Goal: Transaction & Acquisition: Purchase product/service

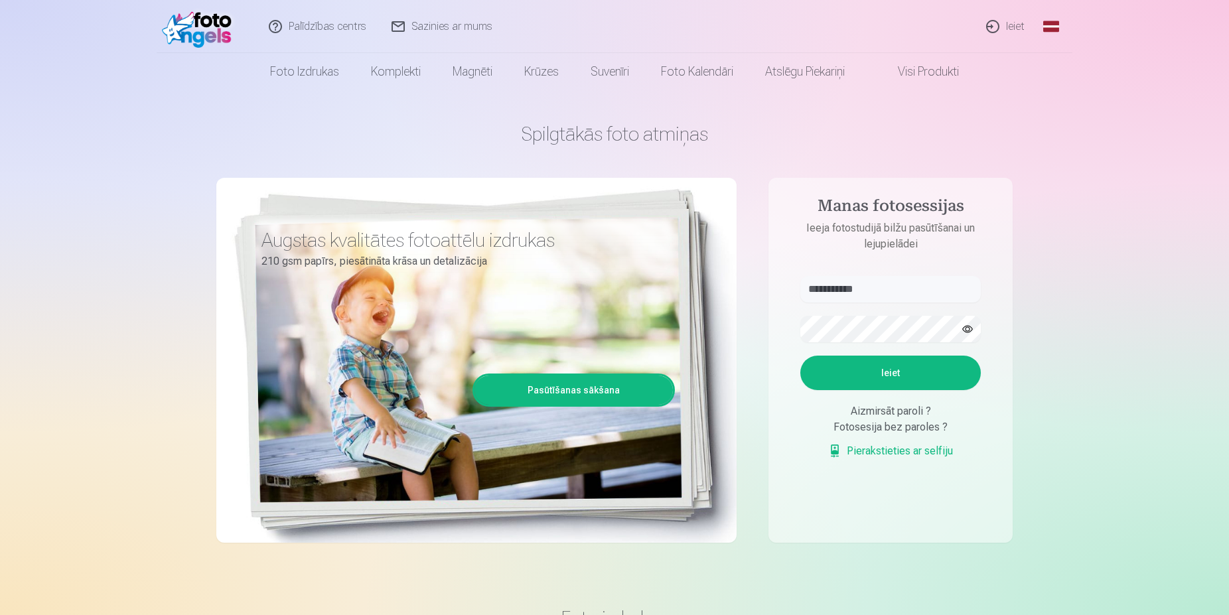
type input "**********"
click at [976, 330] on button "button" at bounding box center [967, 329] width 25 height 25
click at [885, 366] on button "Ieiet" at bounding box center [890, 373] width 180 height 35
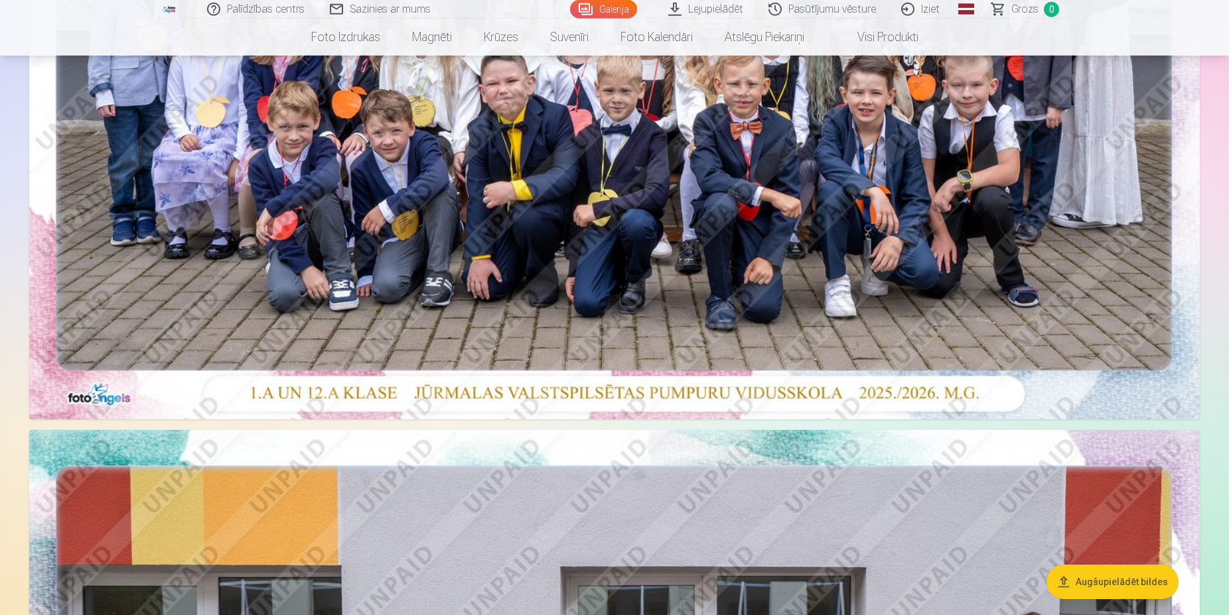
scroll to position [520, 0]
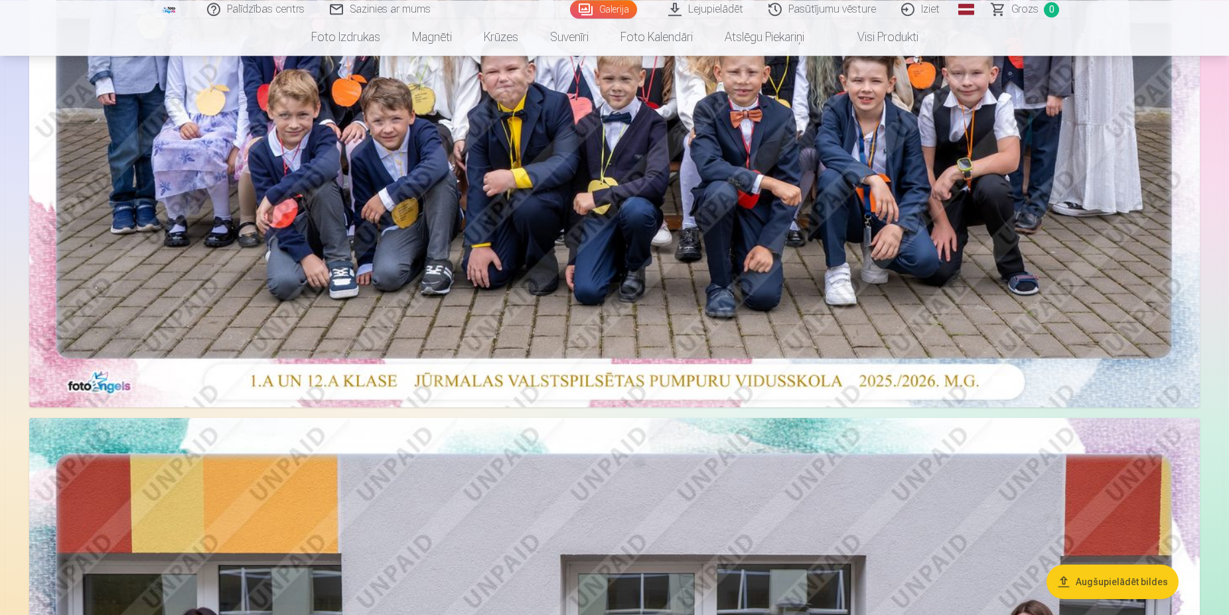
click at [170, 9] on img at bounding box center [169, 9] width 15 height 8
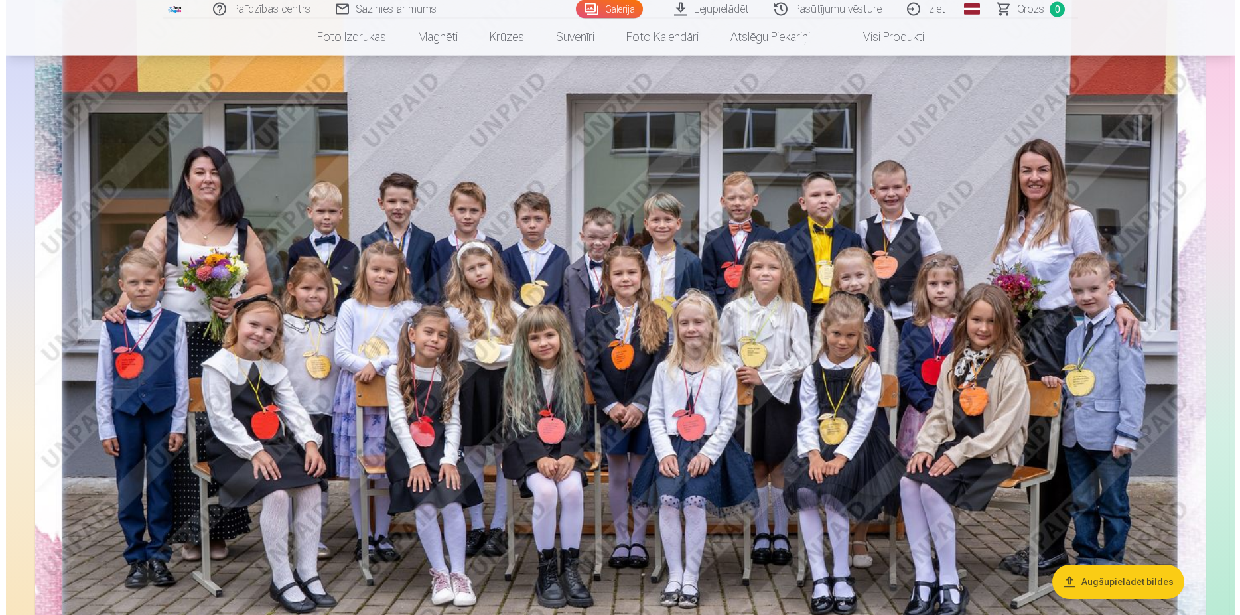
scroll to position [969, 0]
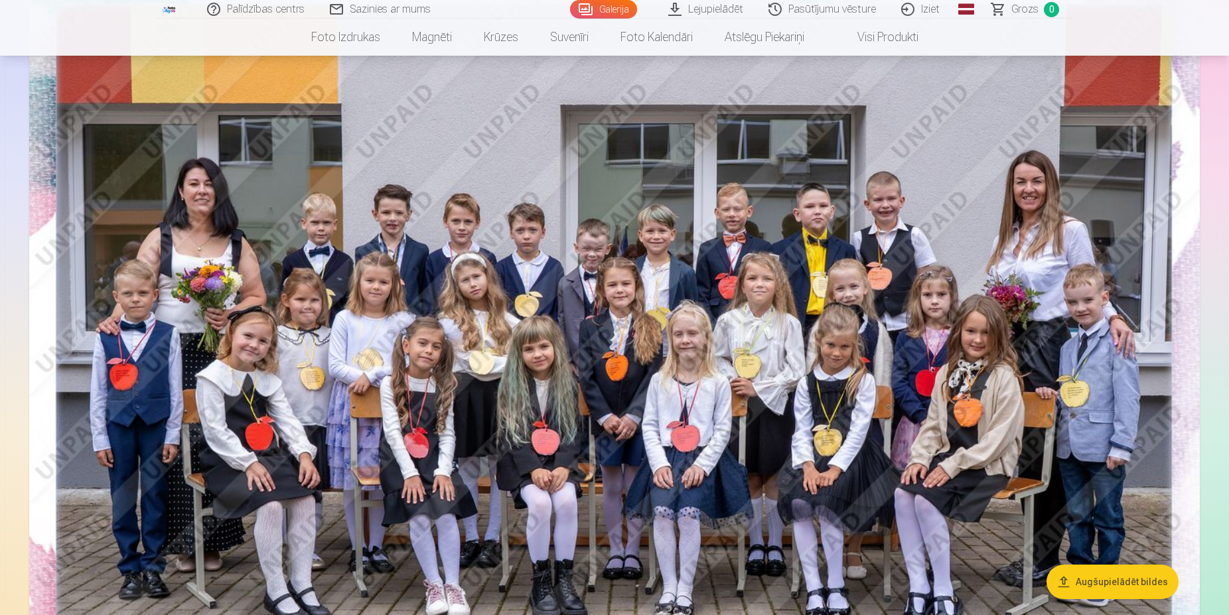
click at [707, 356] on img at bounding box center [614, 358] width 1171 height 781
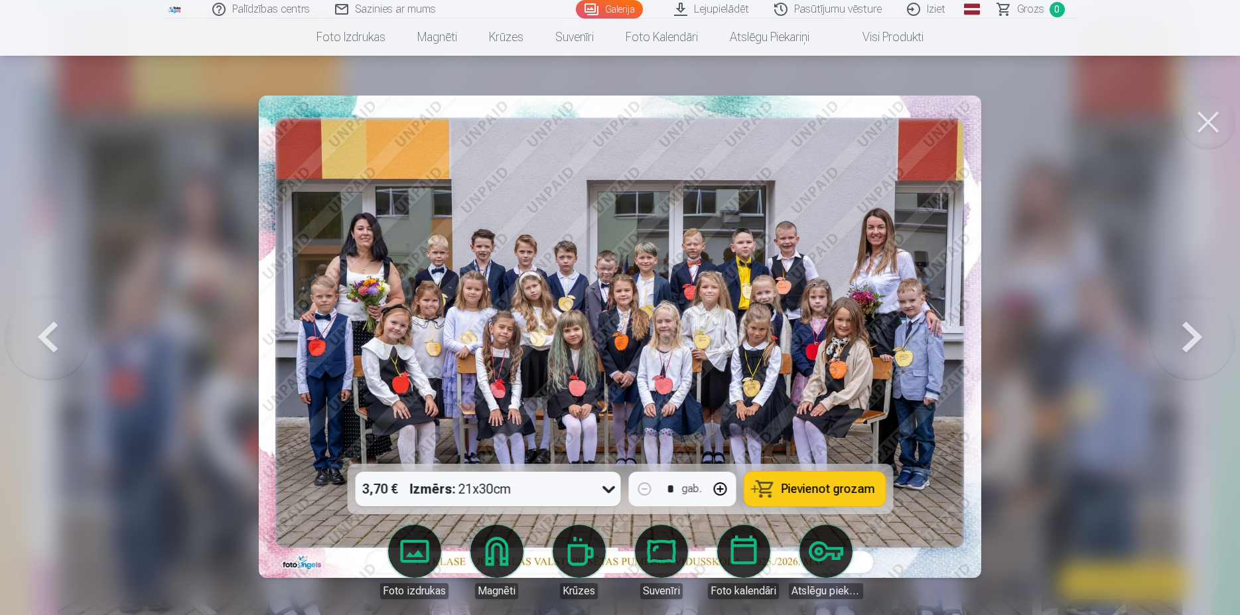
click at [555, 495] on div "3,70 € Izmērs : 21x30cm" at bounding box center [475, 489] width 240 height 35
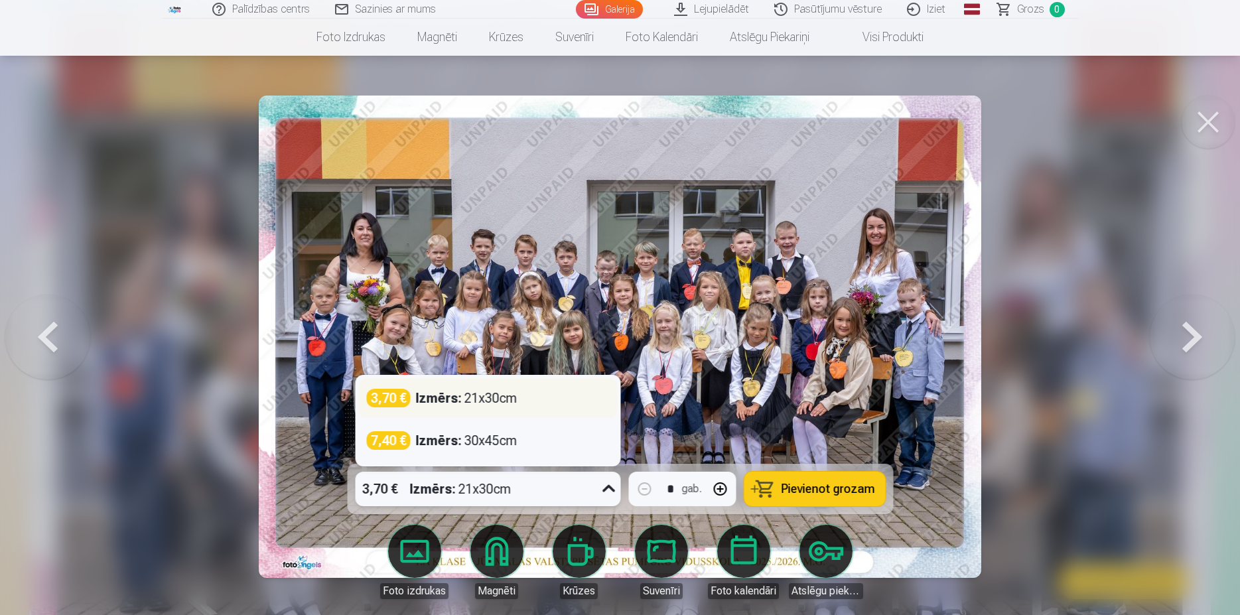
click at [465, 395] on div "Izmērs : 21x30cm" at bounding box center [466, 398] width 102 height 19
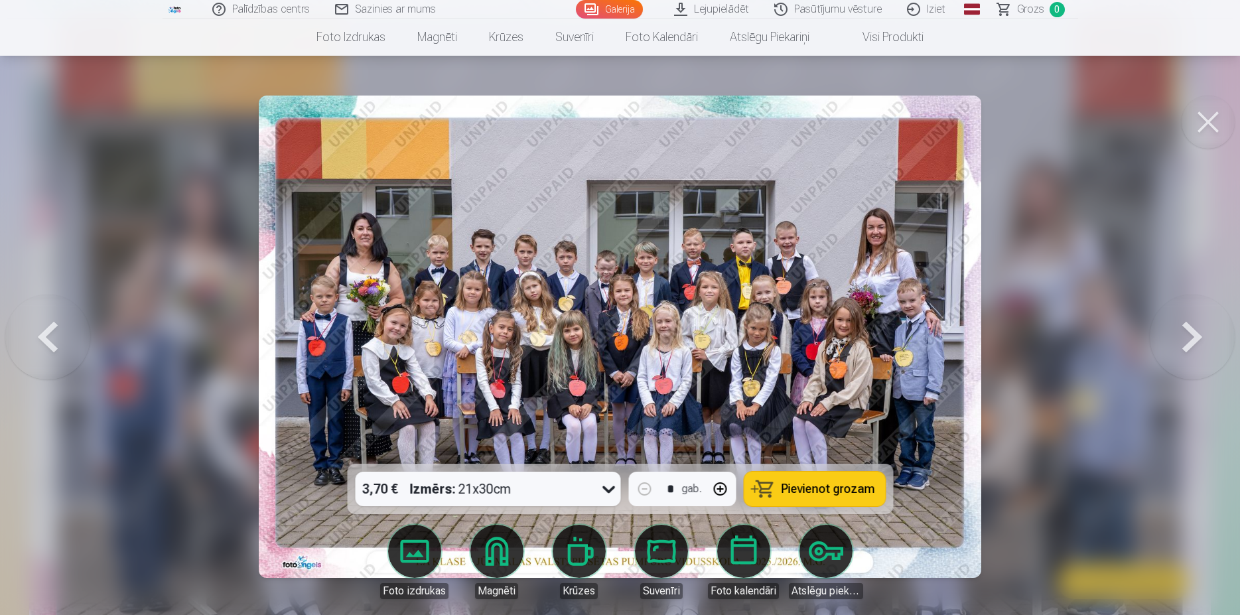
click at [803, 483] on span "Pievienot grozam" at bounding box center [828, 489] width 94 height 12
click at [1217, 107] on button at bounding box center [1208, 122] width 53 height 53
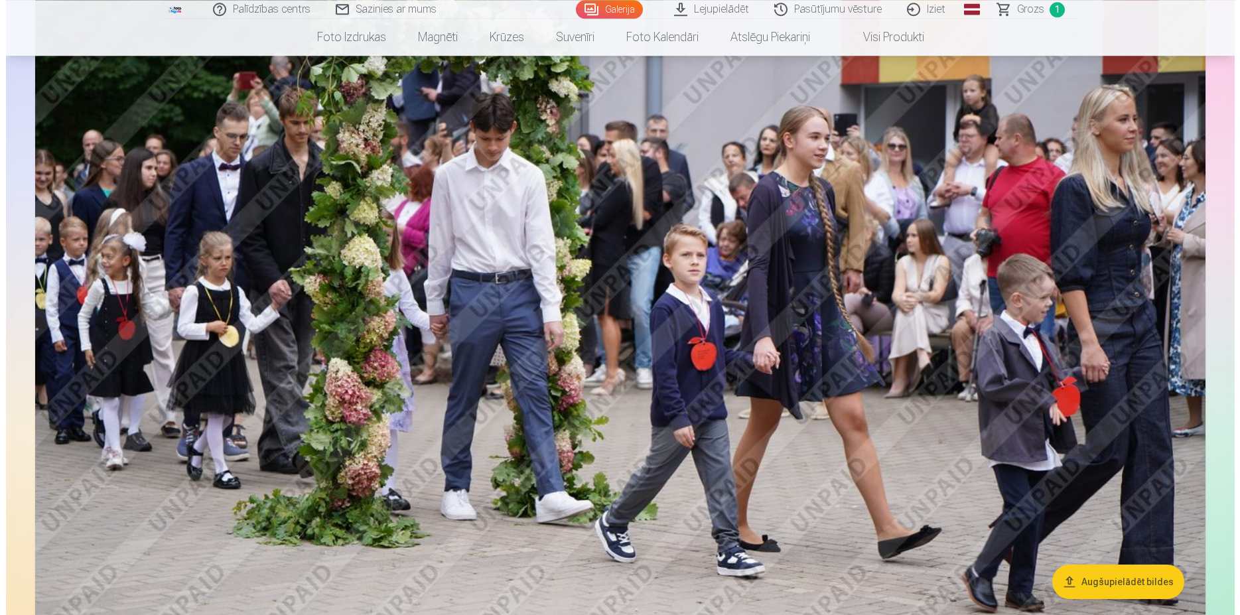
scroll to position [1819, 0]
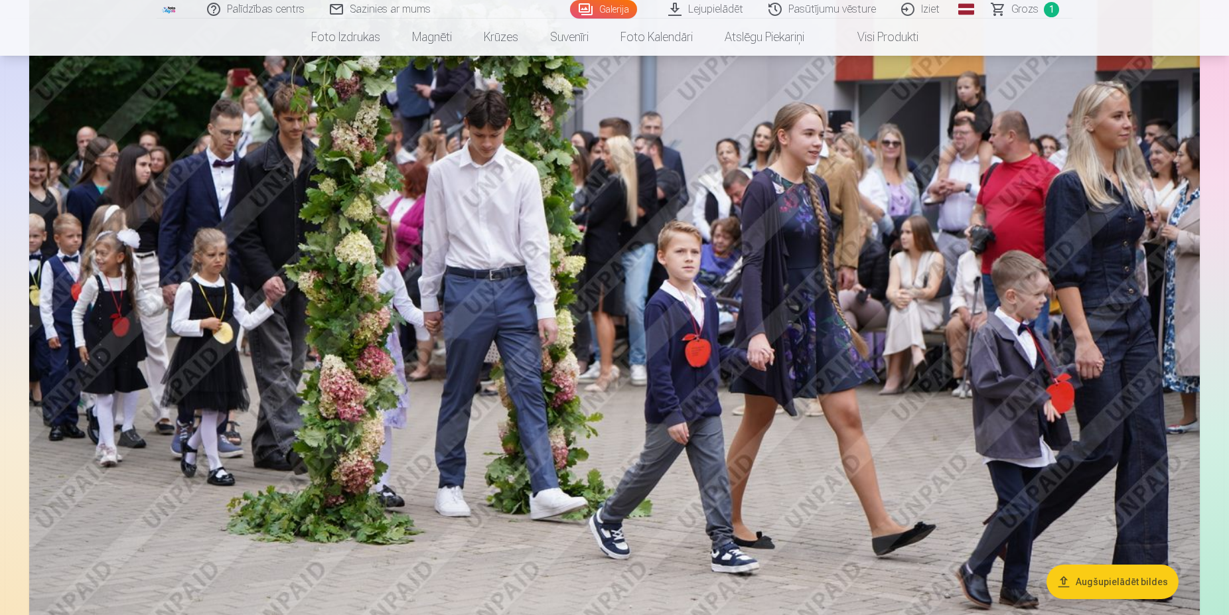
click at [760, 316] on img at bounding box center [614, 300] width 1171 height 780
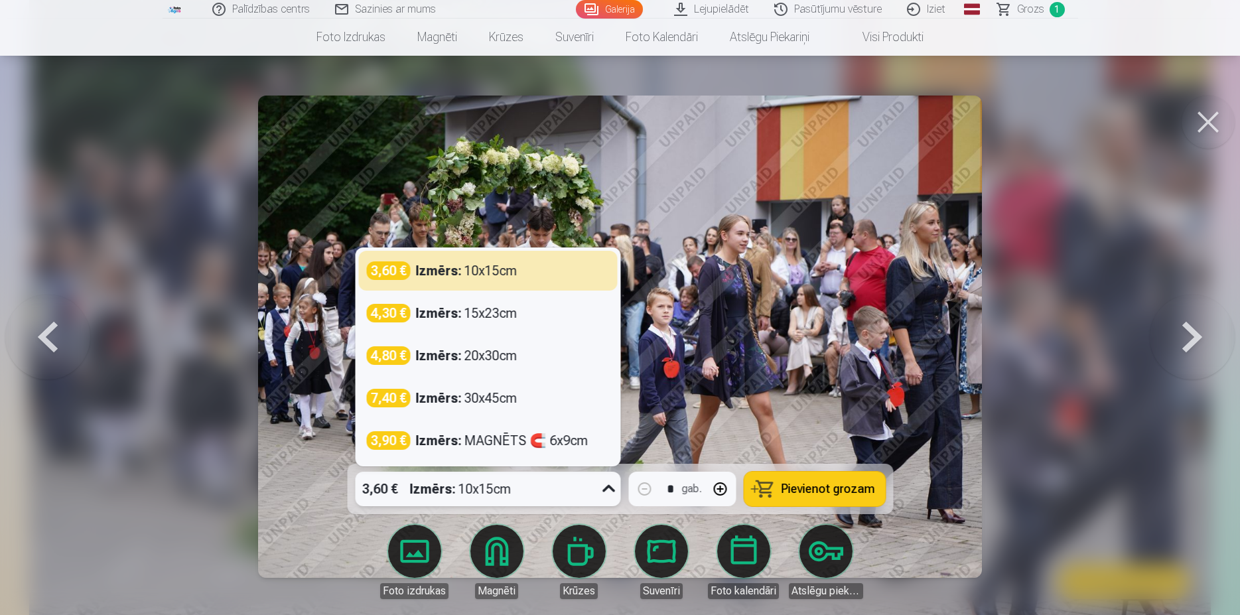
click at [530, 483] on div "3,60 € Izmērs : 10x15cm" at bounding box center [475, 489] width 240 height 35
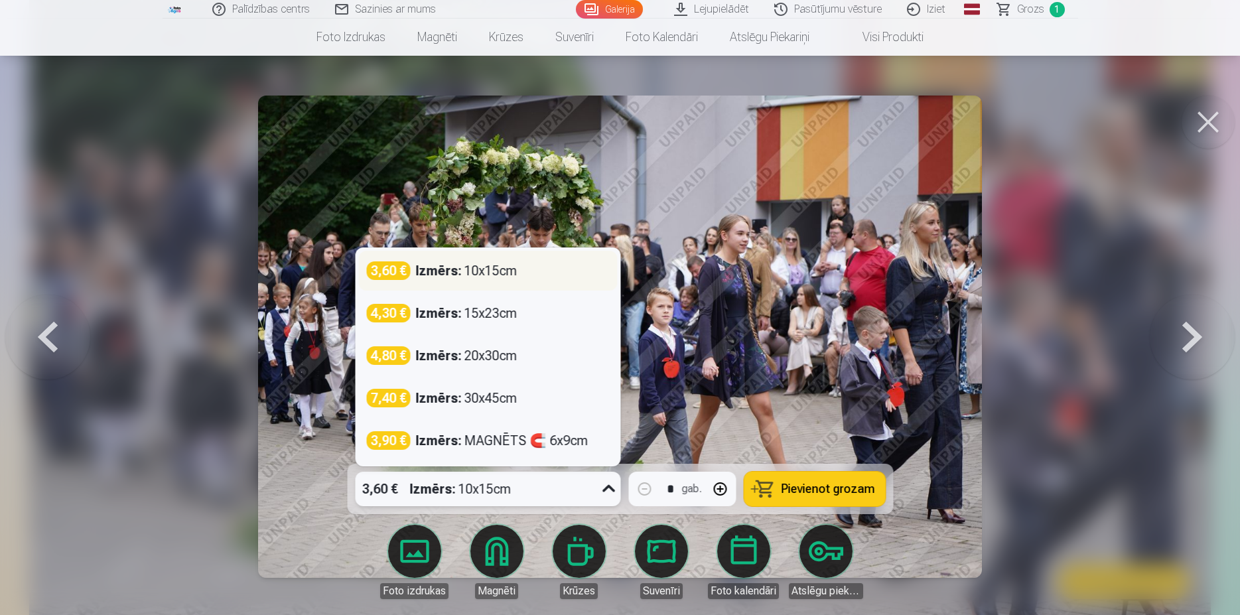
click at [475, 277] on div "Izmērs : 10x15cm" at bounding box center [466, 270] width 102 height 19
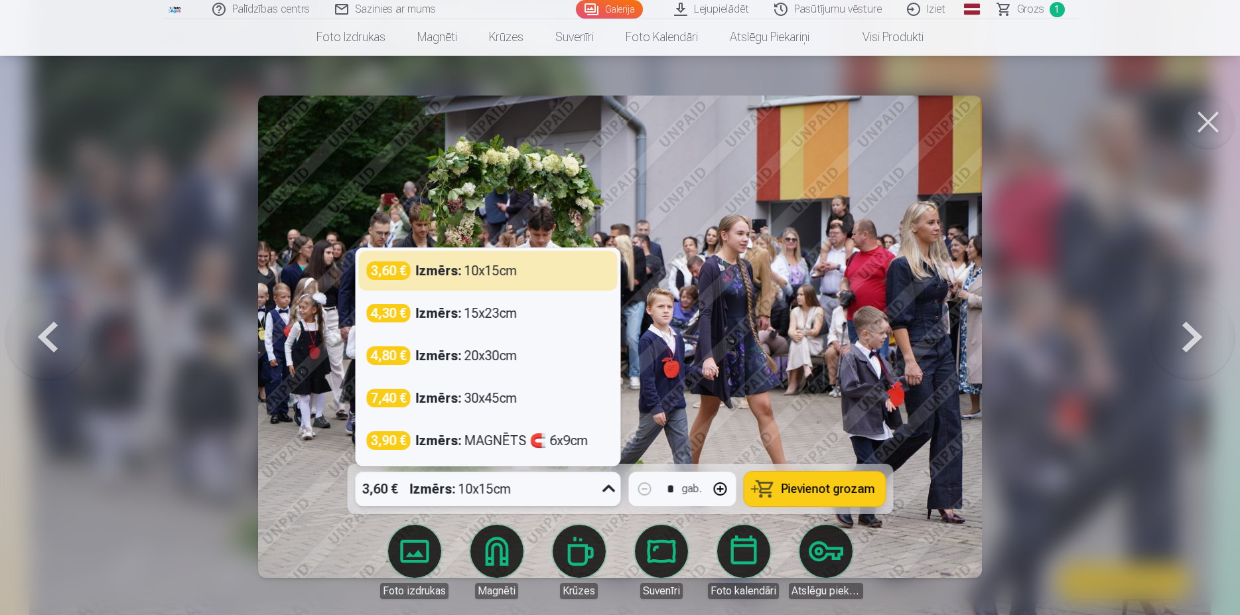
click at [493, 498] on div "Izmērs : 10x15cm" at bounding box center [460, 489] width 102 height 35
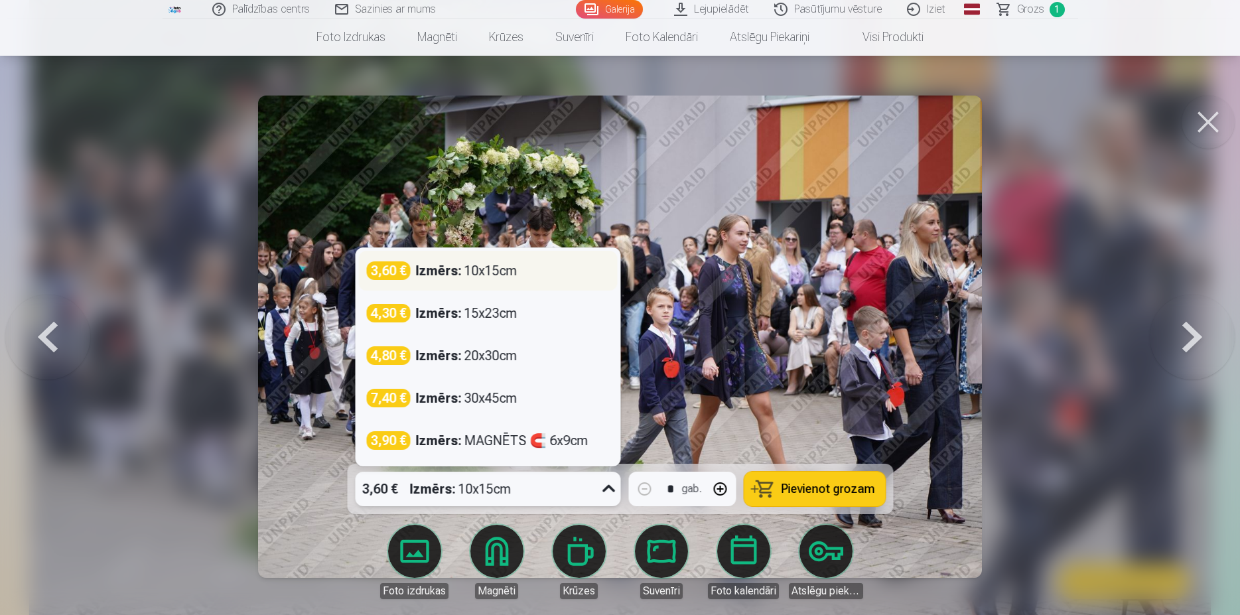
click at [514, 276] on div "Izmērs : 10x15cm" at bounding box center [466, 270] width 102 height 19
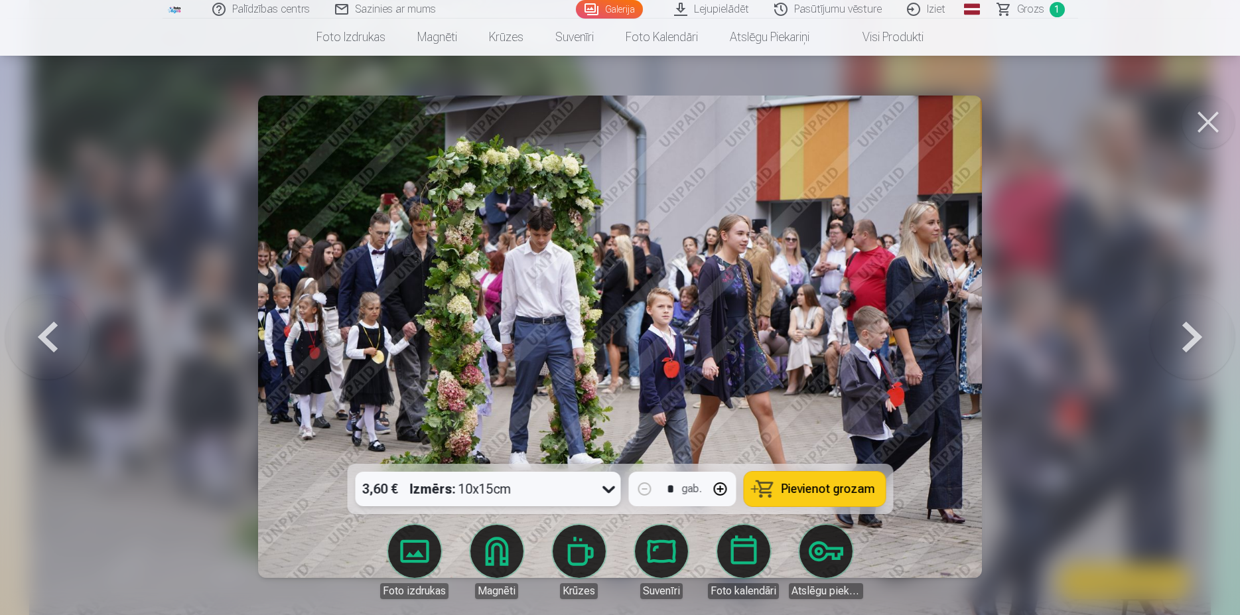
click at [515, 491] on div "3,60 € Izmērs : 10x15cm" at bounding box center [475, 489] width 240 height 35
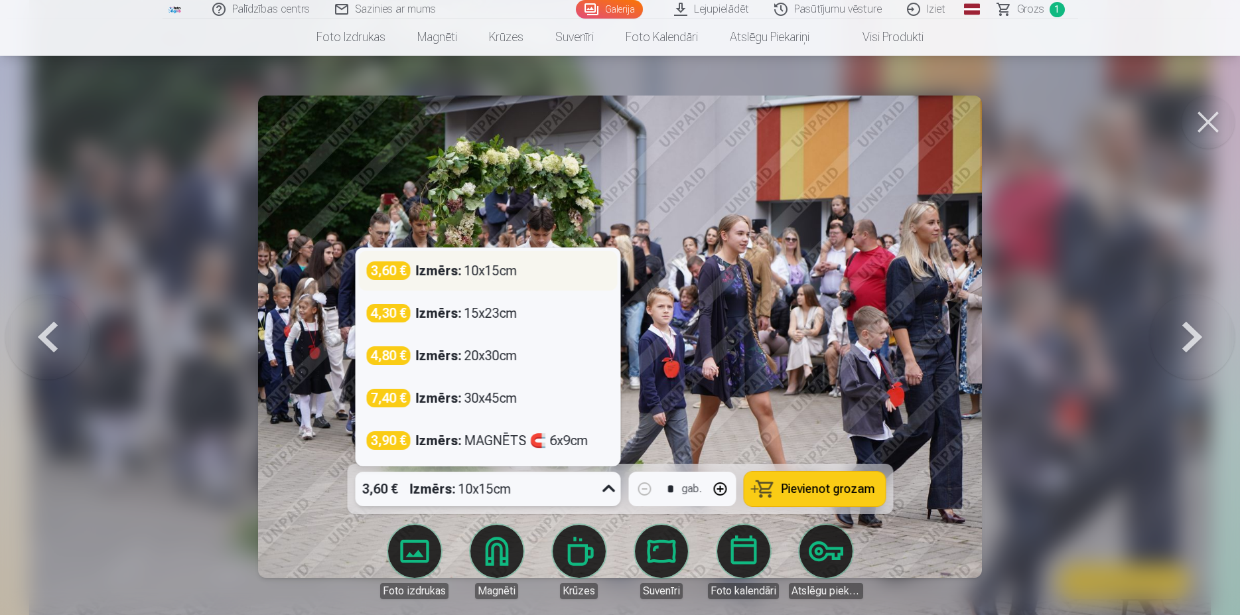
click at [472, 277] on div "Izmērs : 10x15cm" at bounding box center [466, 270] width 102 height 19
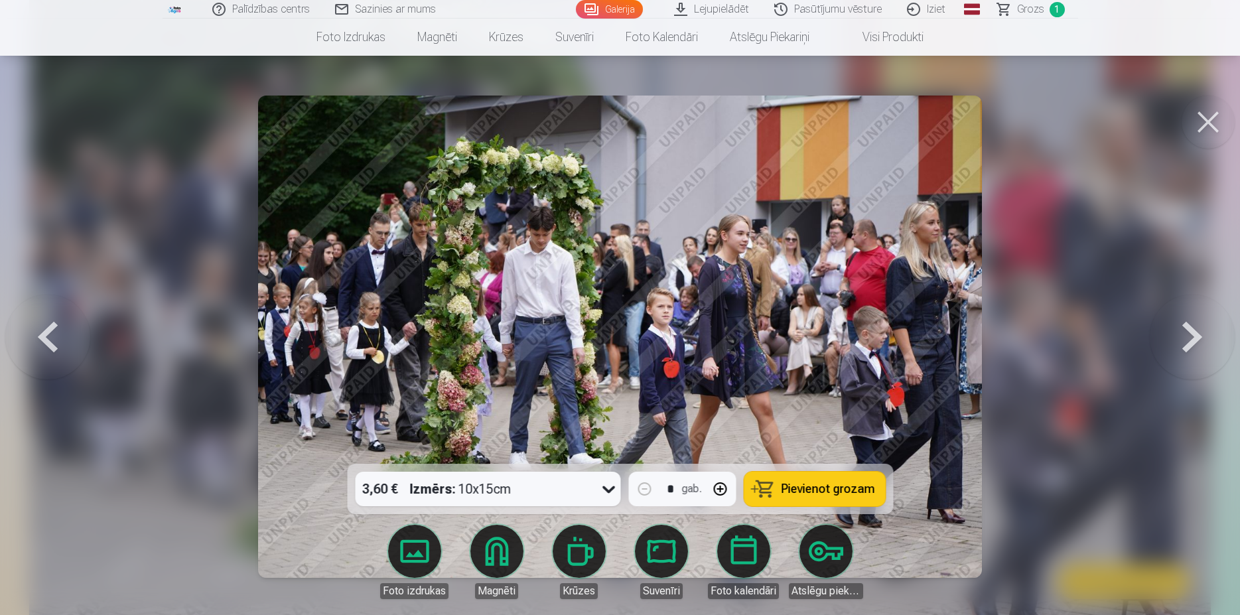
click at [812, 481] on button "Pievienot grozam" at bounding box center [814, 489] width 141 height 35
click at [1201, 339] on button at bounding box center [1192, 337] width 85 height 228
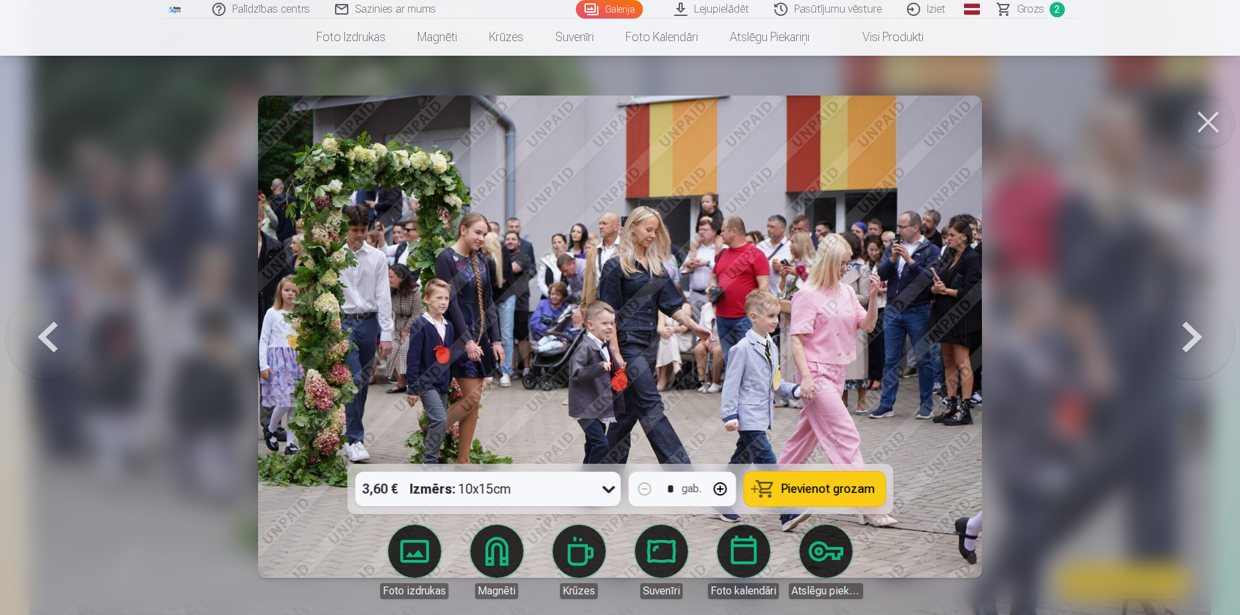
click at [56, 338] on button at bounding box center [47, 337] width 85 height 228
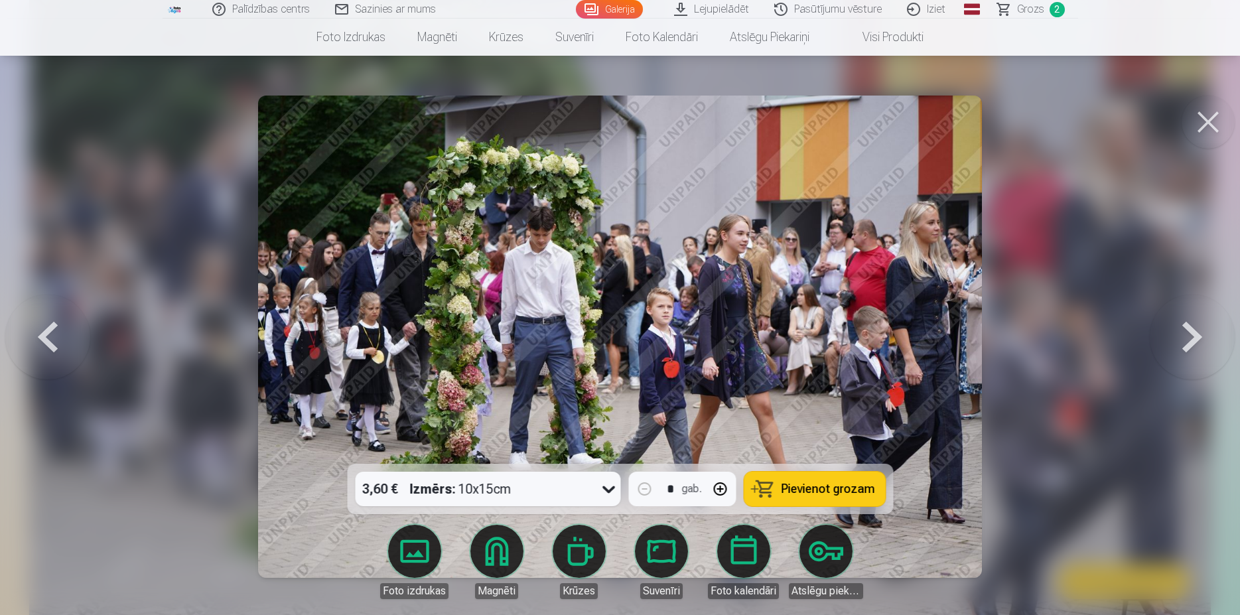
click at [1175, 329] on button at bounding box center [1192, 337] width 85 height 228
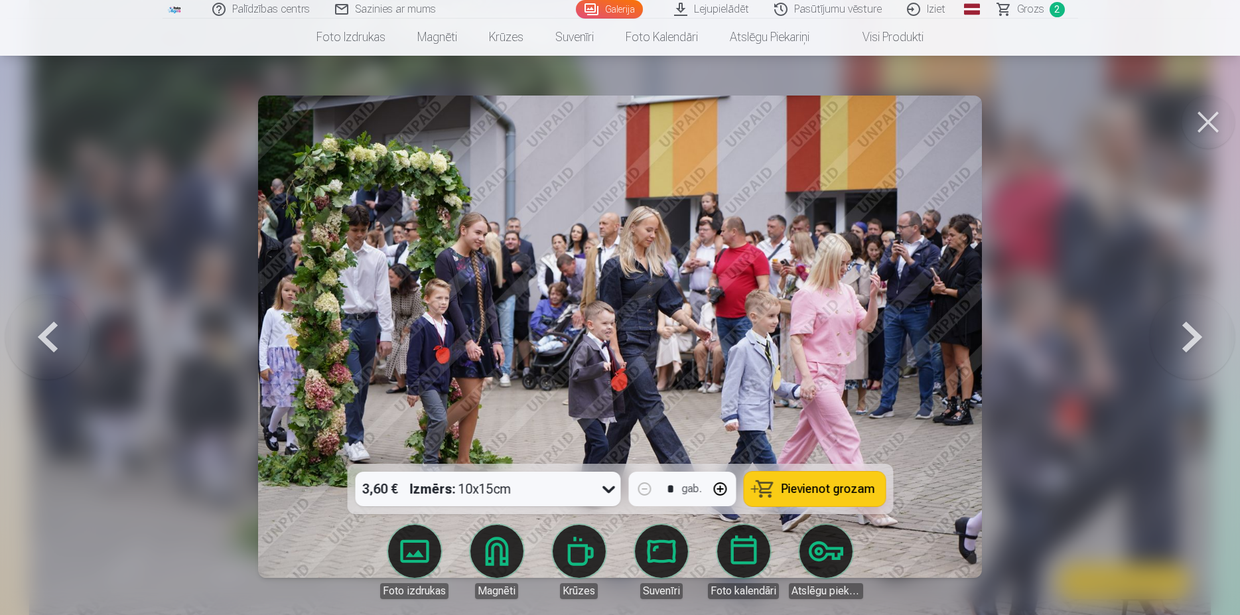
click at [1175, 329] on button at bounding box center [1192, 337] width 85 height 228
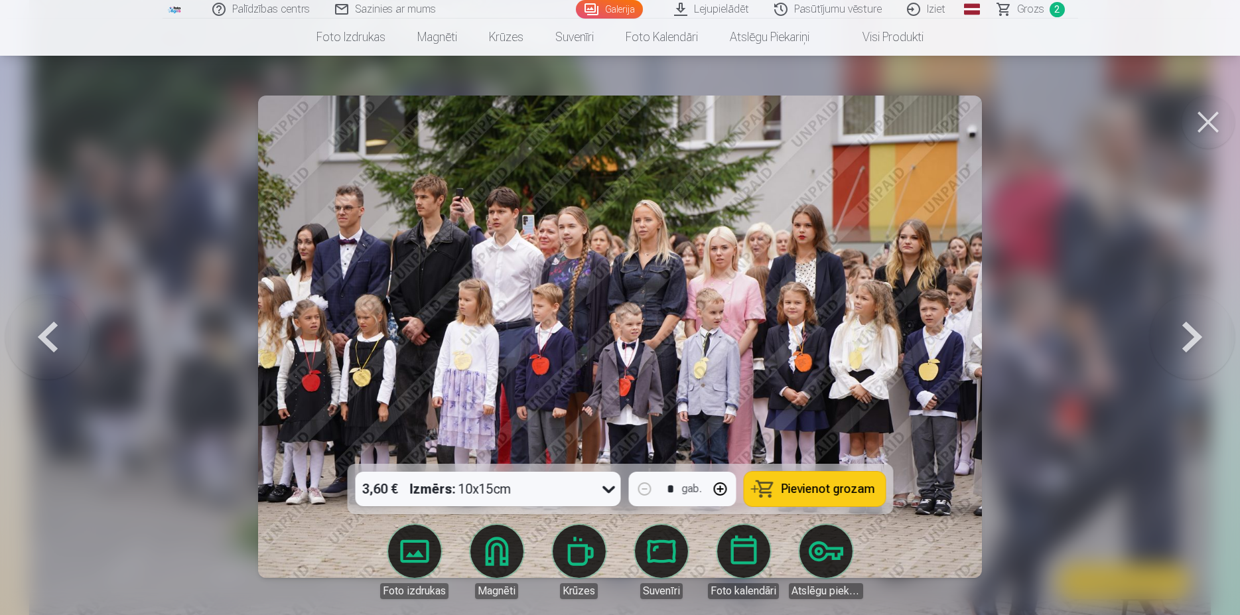
click at [34, 330] on button at bounding box center [47, 337] width 85 height 228
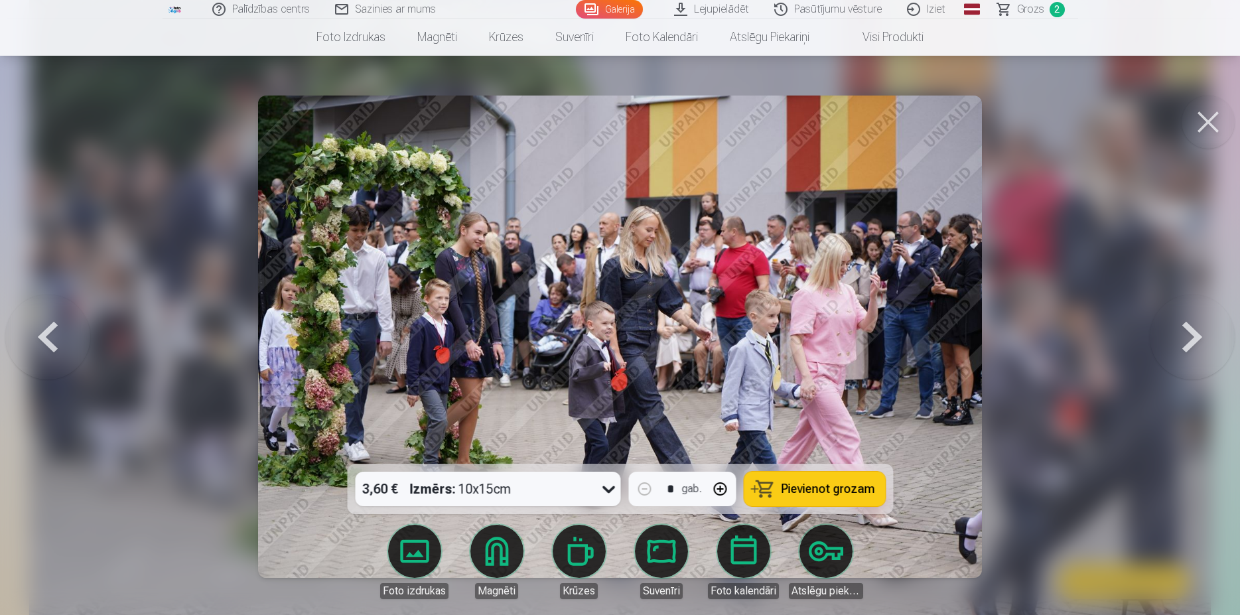
click at [34, 330] on button at bounding box center [47, 337] width 85 height 228
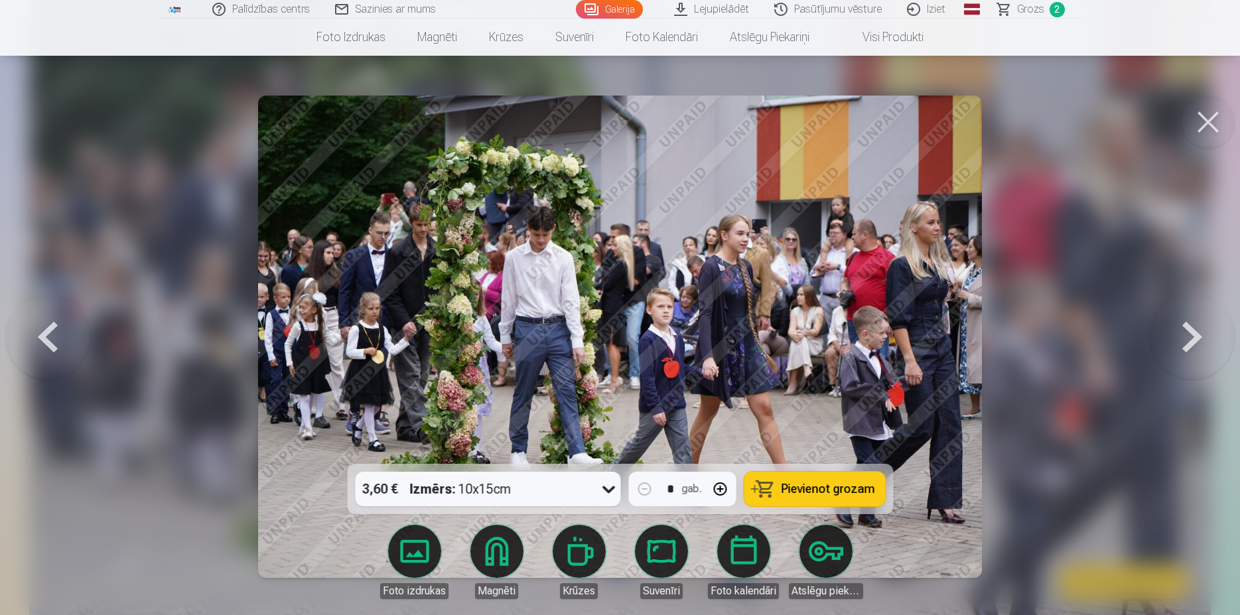
click at [1187, 345] on button at bounding box center [1192, 337] width 85 height 228
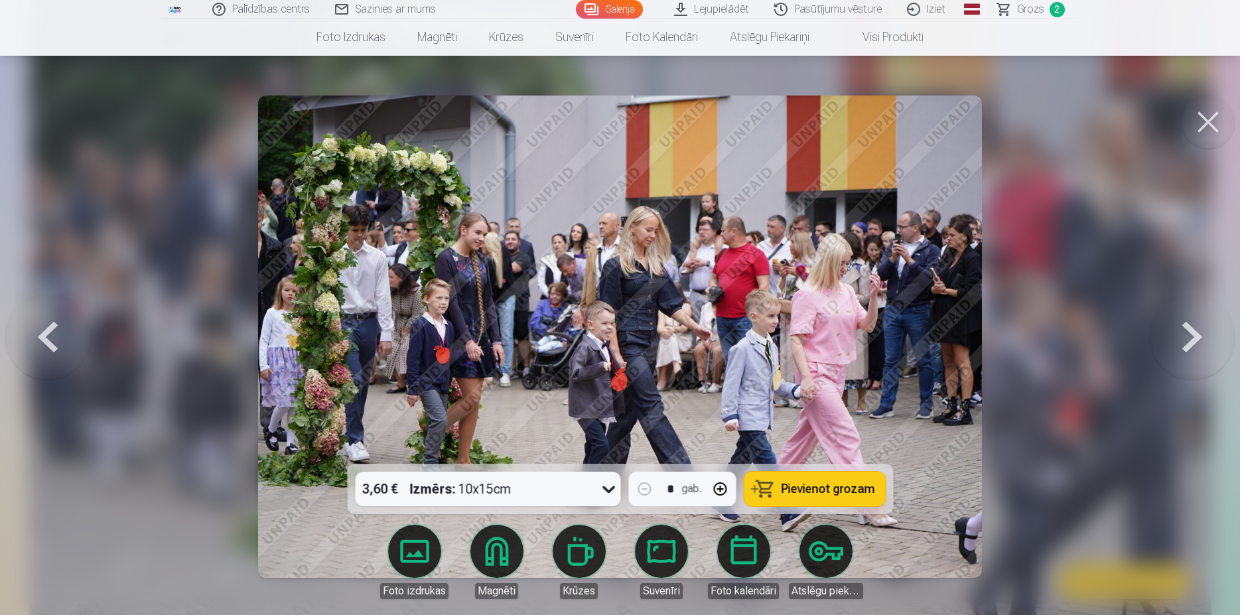
click at [835, 490] on span "Pievienot grozam" at bounding box center [828, 489] width 94 height 12
click at [1204, 335] on button at bounding box center [1192, 337] width 85 height 228
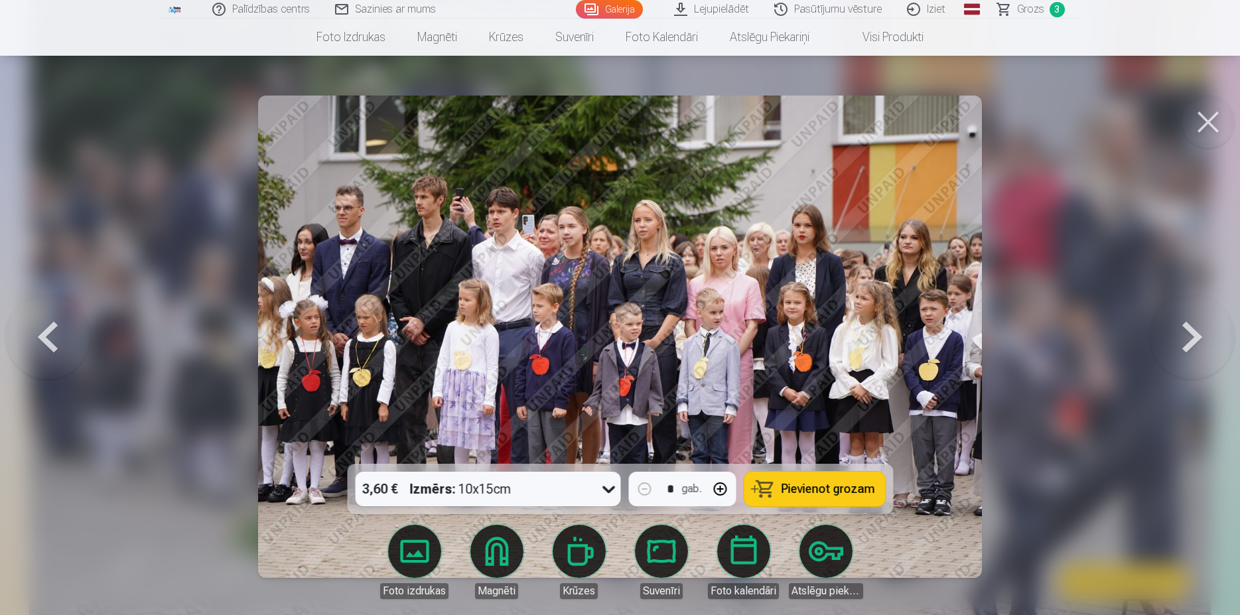
click at [1204, 335] on button at bounding box center [1192, 337] width 85 height 228
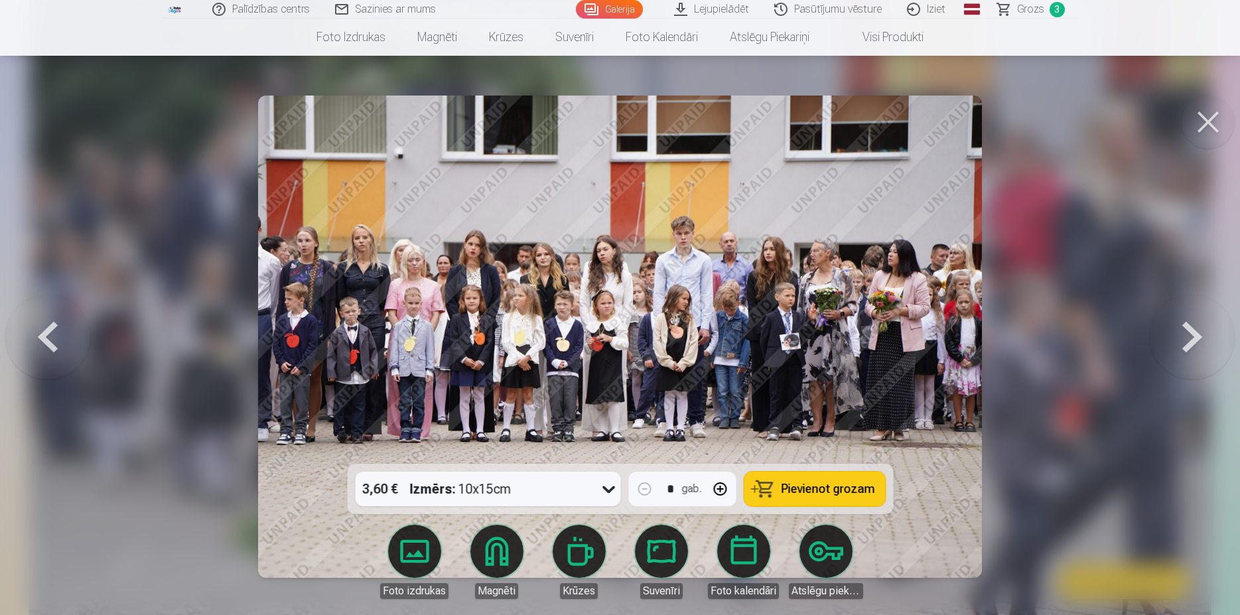
click at [36, 346] on button at bounding box center [47, 337] width 85 height 228
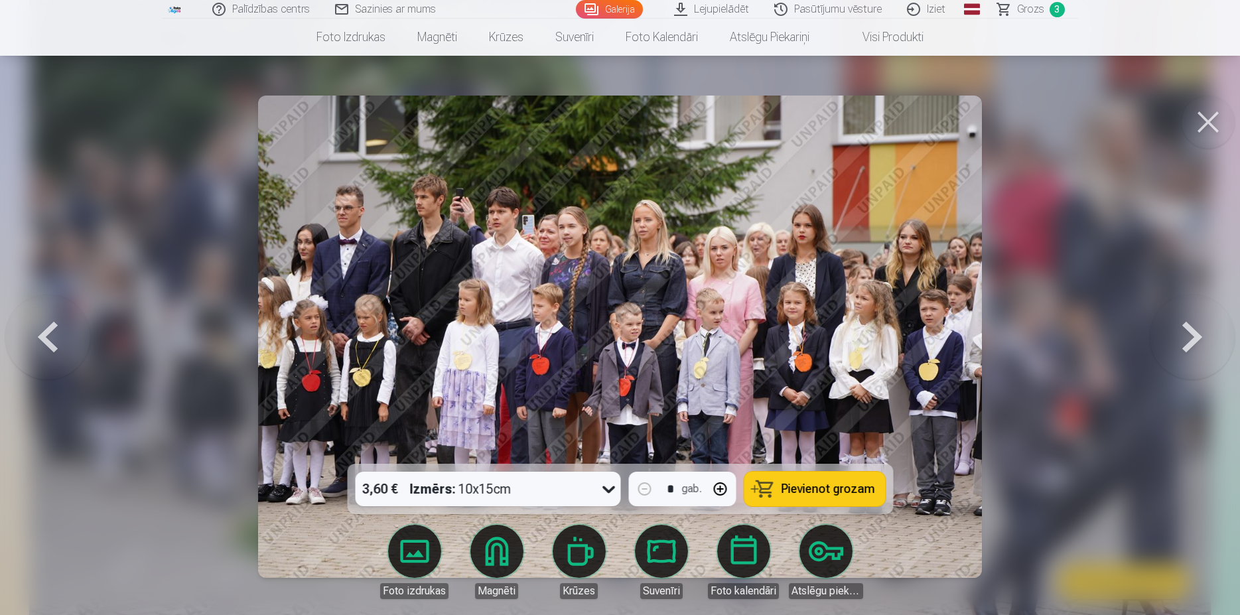
click at [1194, 338] on button at bounding box center [1192, 337] width 85 height 228
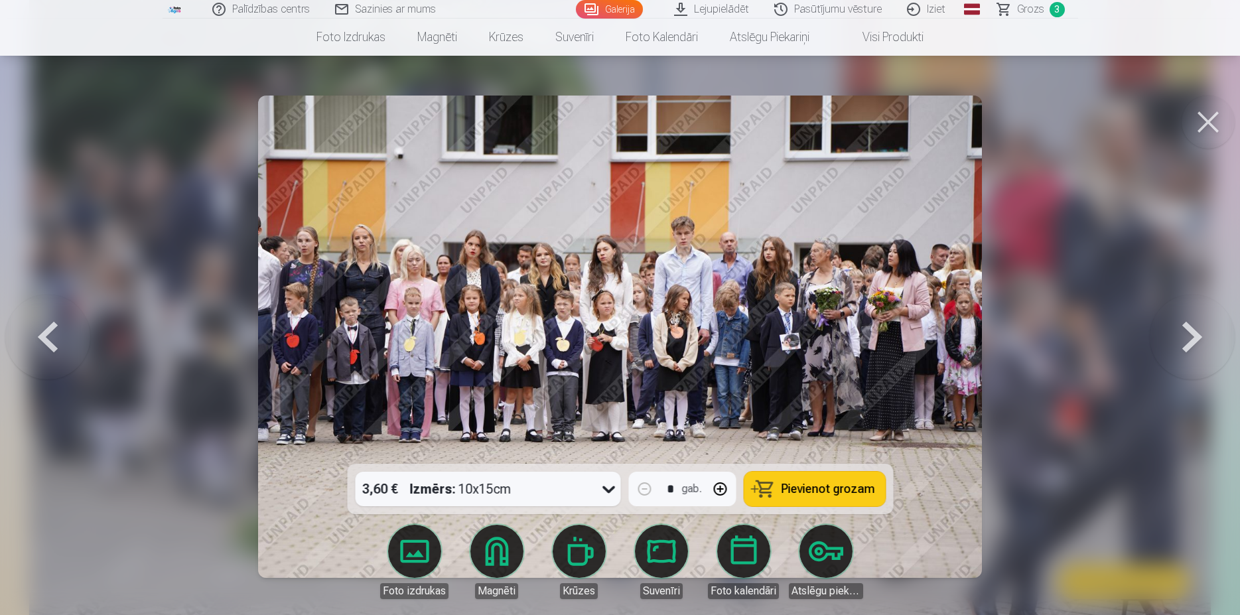
click at [1194, 338] on button at bounding box center [1192, 337] width 85 height 228
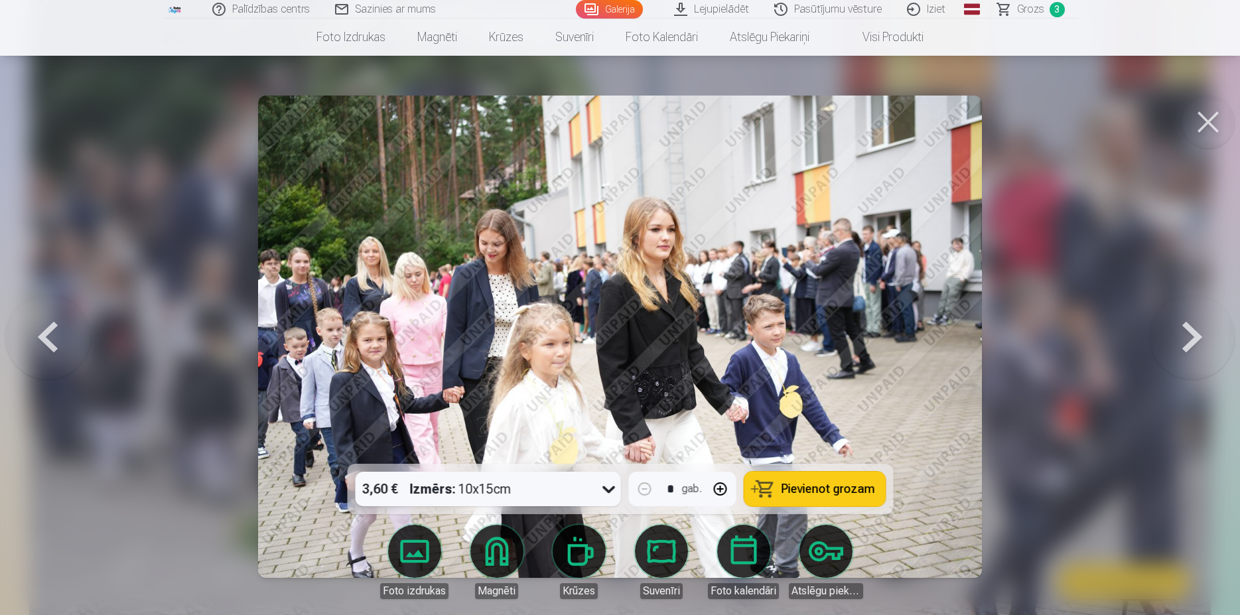
click at [1194, 338] on button at bounding box center [1192, 337] width 85 height 228
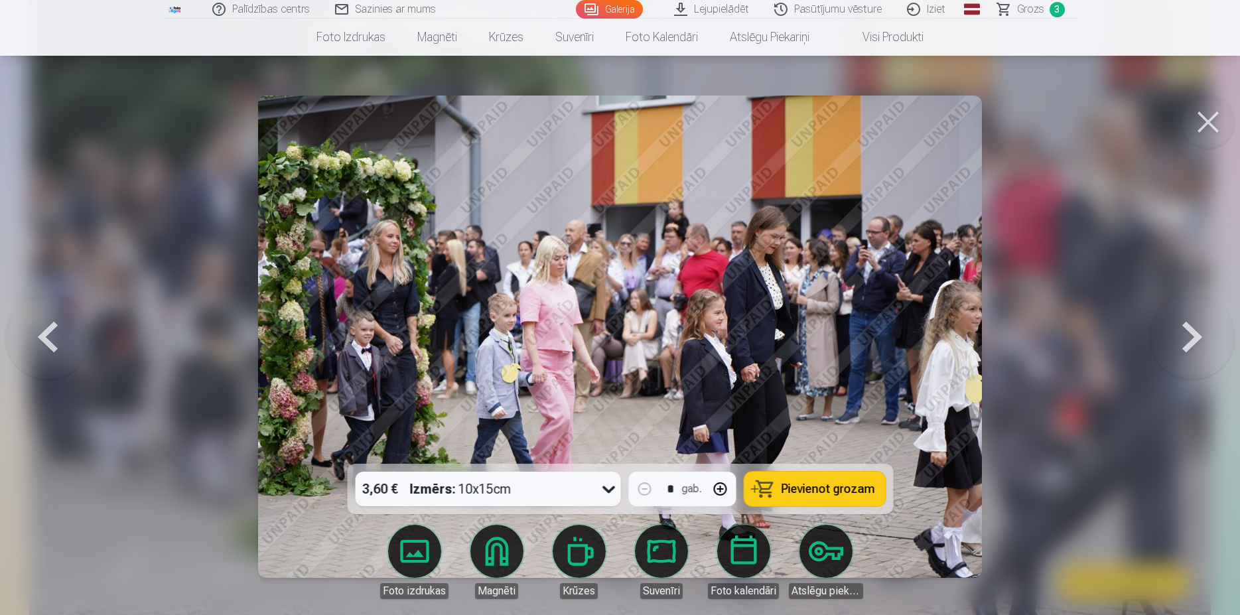
click at [1194, 338] on button at bounding box center [1192, 337] width 85 height 228
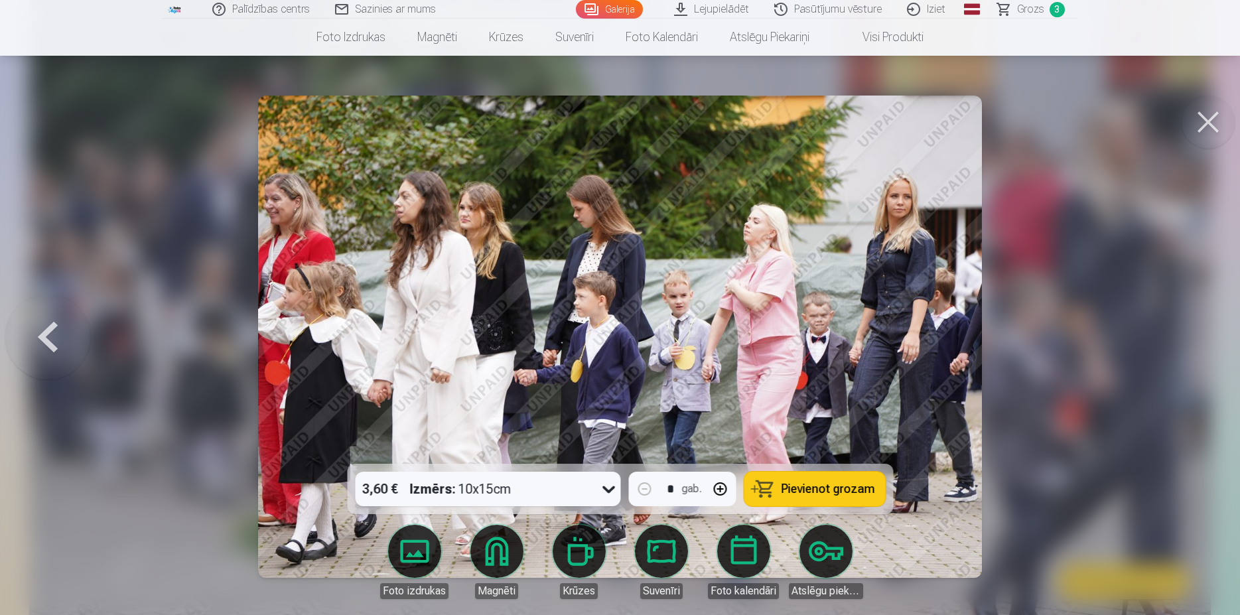
click at [51, 315] on button at bounding box center [47, 337] width 85 height 228
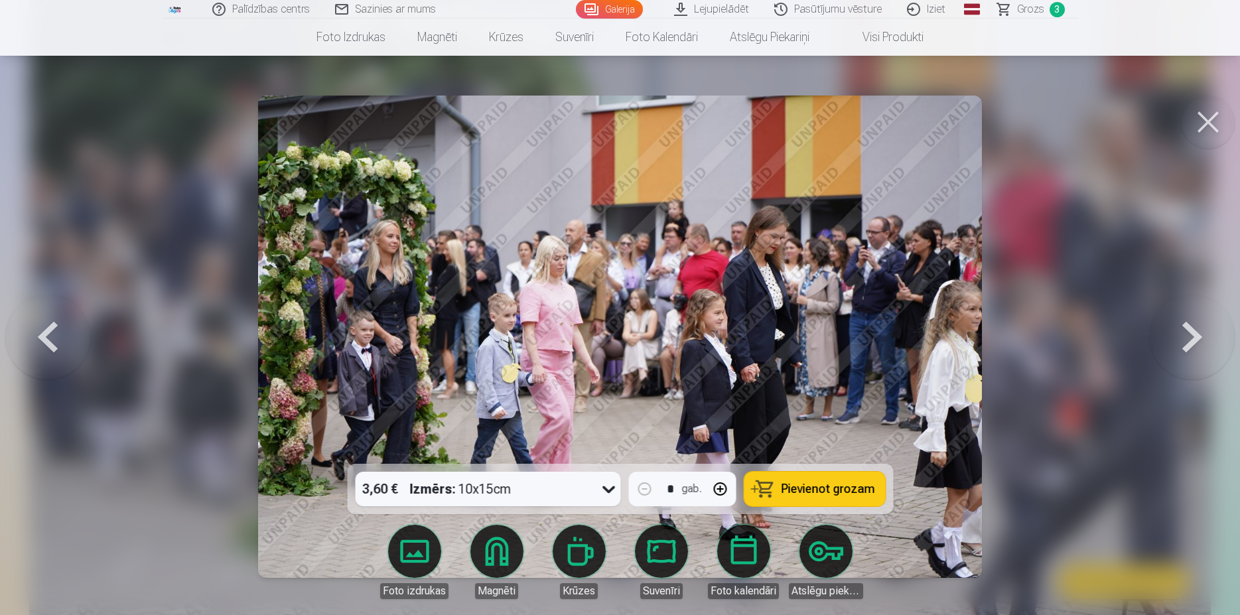
click at [51, 315] on button at bounding box center [47, 337] width 85 height 228
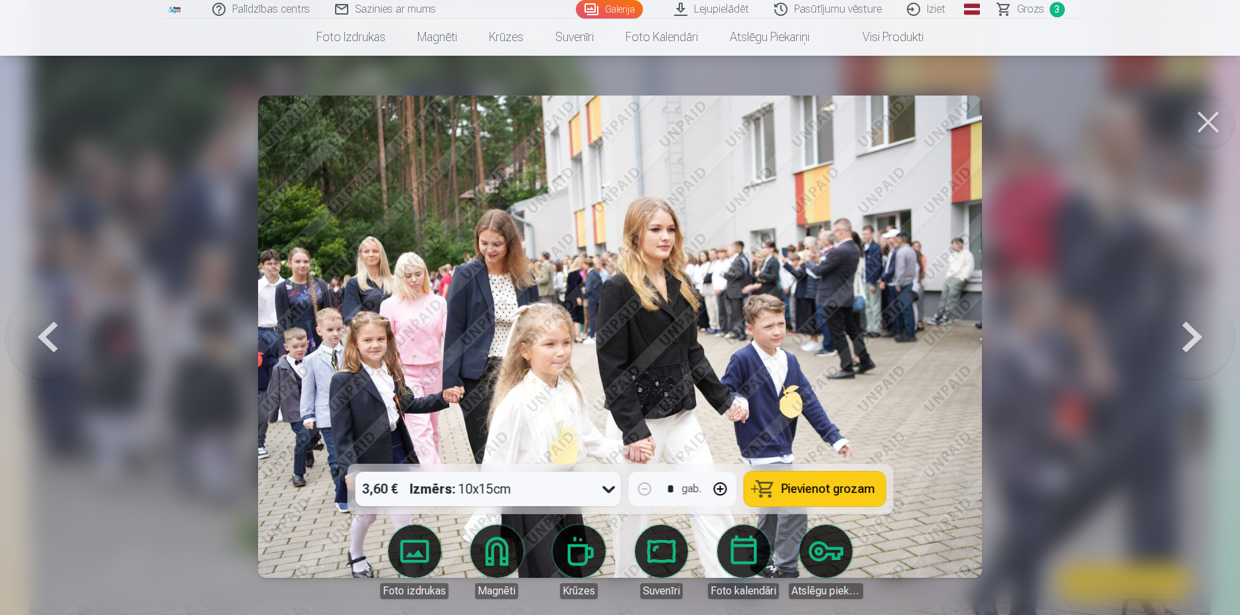
click at [1196, 326] on button at bounding box center [1192, 337] width 85 height 228
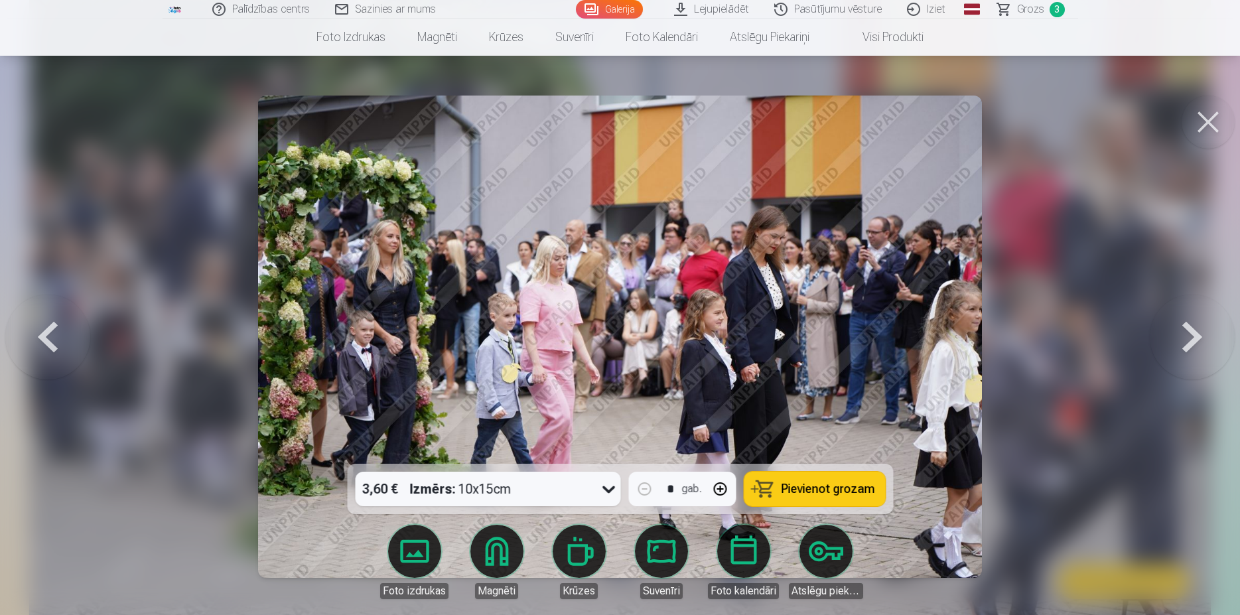
click at [800, 492] on span "Pievienot grozam" at bounding box center [828, 489] width 94 height 12
click at [1177, 318] on button at bounding box center [1192, 337] width 85 height 228
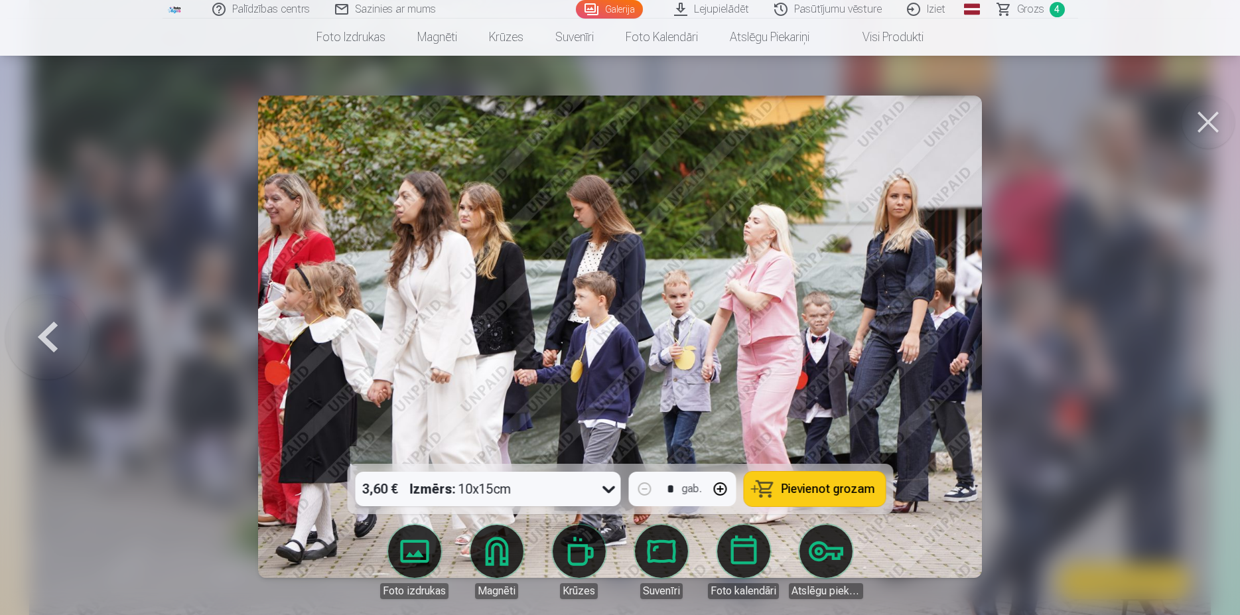
click at [1177, 318] on div at bounding box center [620, 307] width 1240 height 615
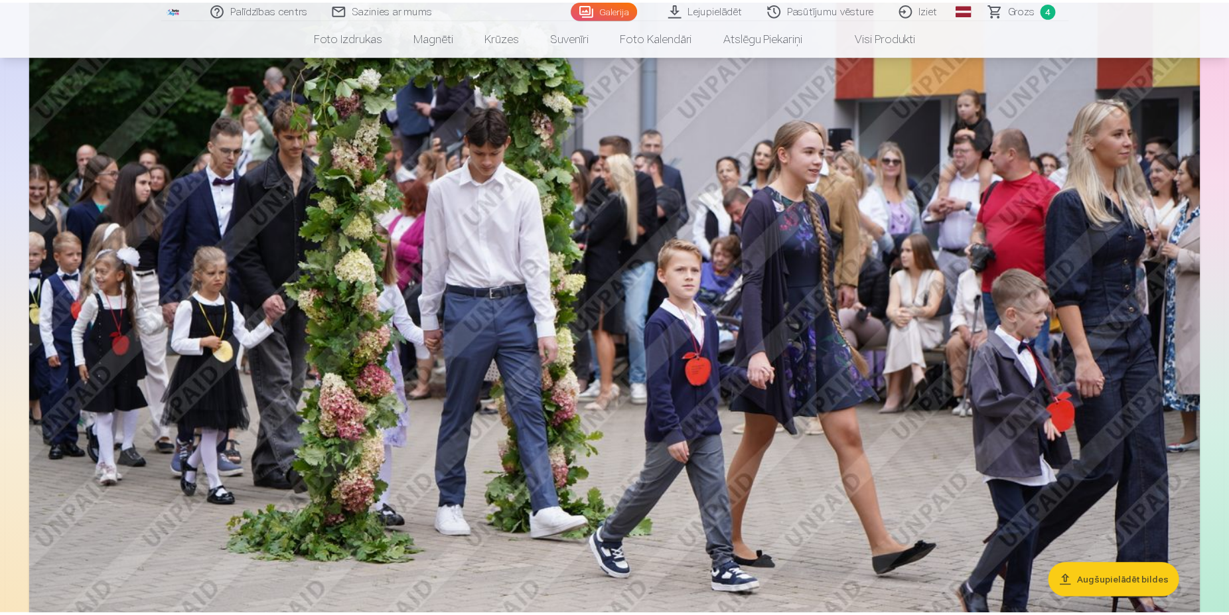
scroll to position [1804, 0]
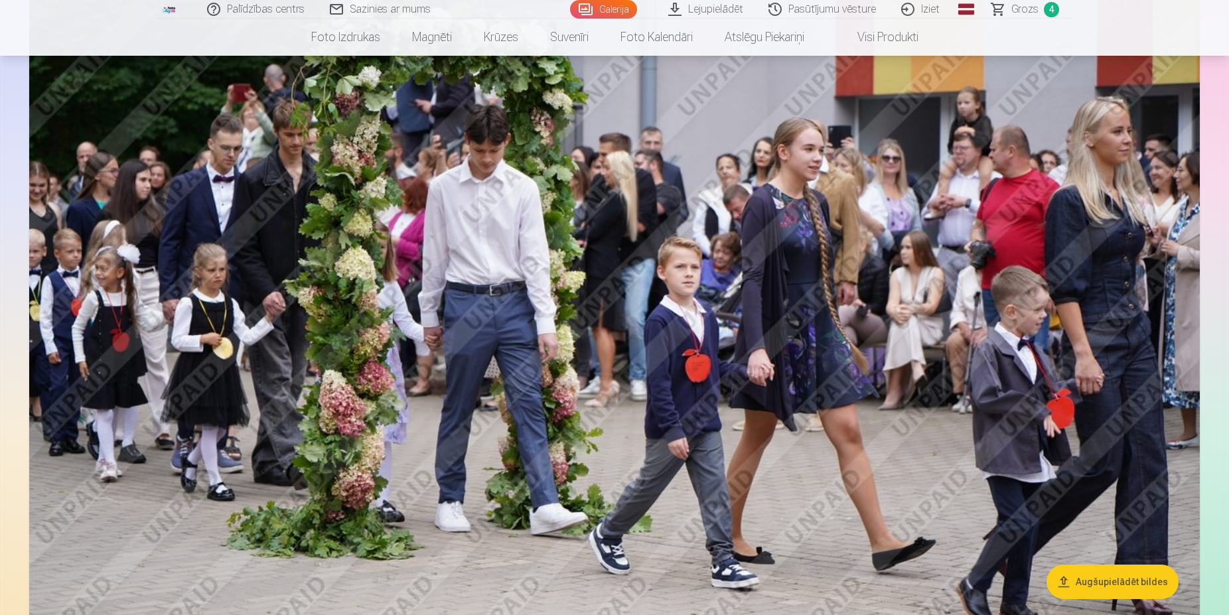
click at [1027, 9] on span "Grozs" at bounding box center [1024, 9] width 27 height 16
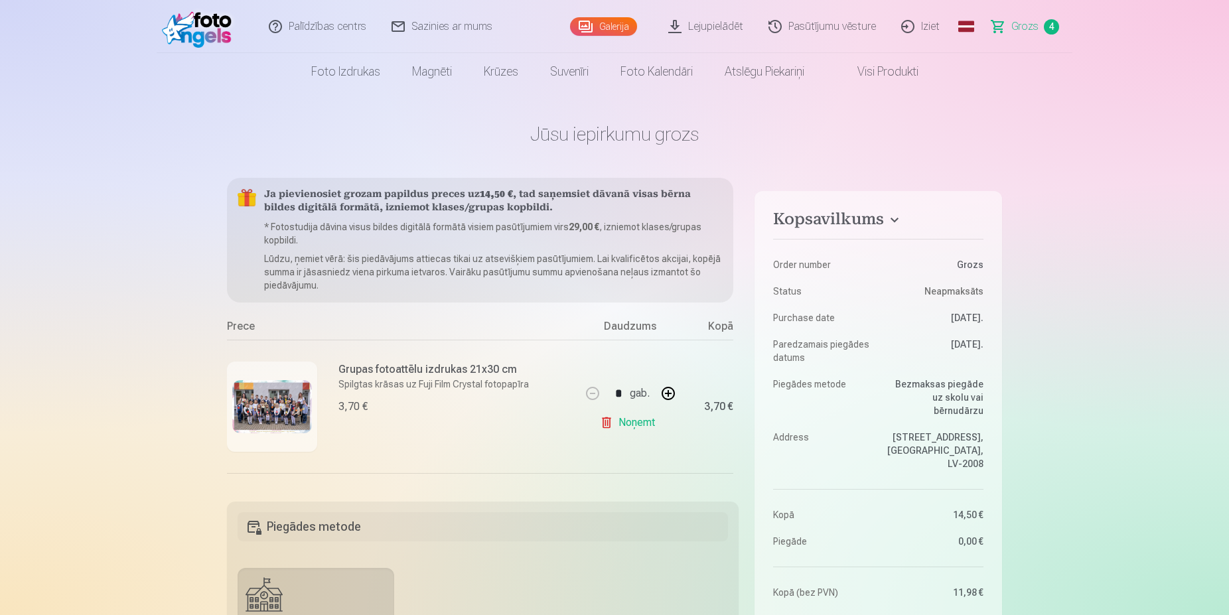
scroll to position [0, 32]
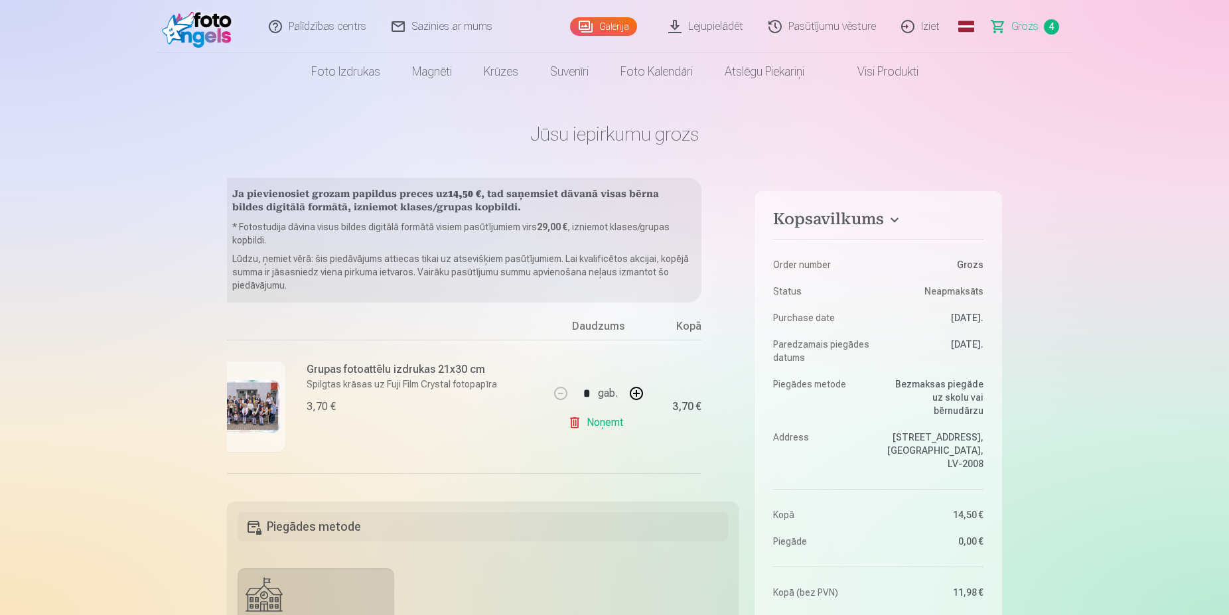
click at [1025, 21] on span "Grozs" at bounding box center [1024, 27] width 27 height 16
click at [1024, 22] on span "Grozs" at bounding box center [1024, 27] width 27 height 16
click at [1053, 29] on span "4" at bounding box center [1051, 26] width 15 height 15
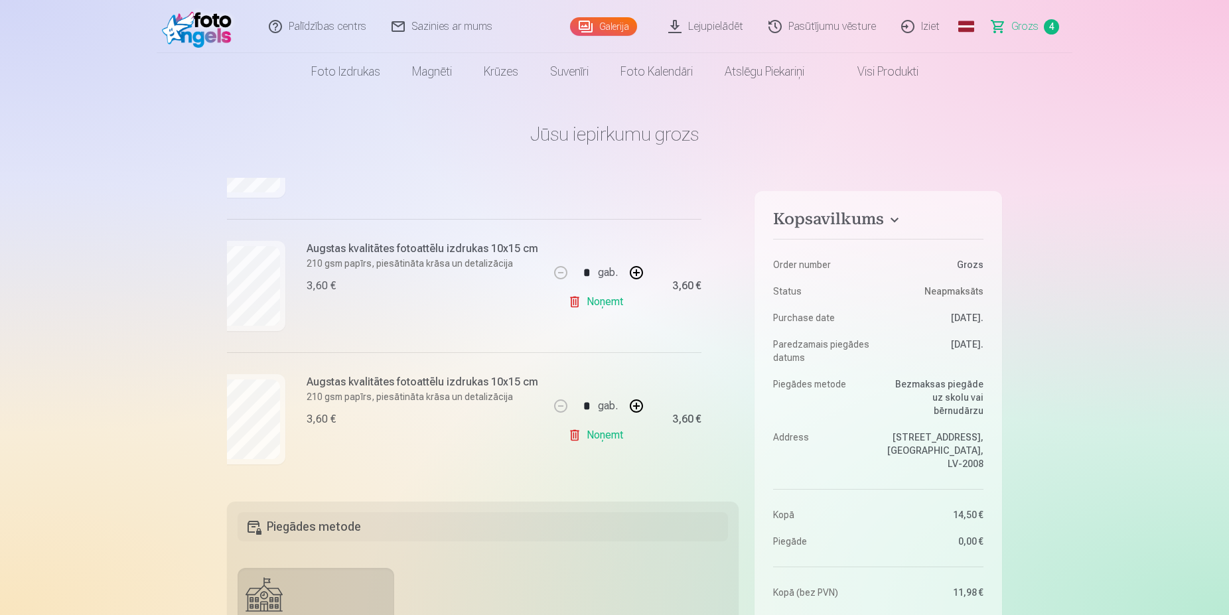
scroll to position [399, 32]
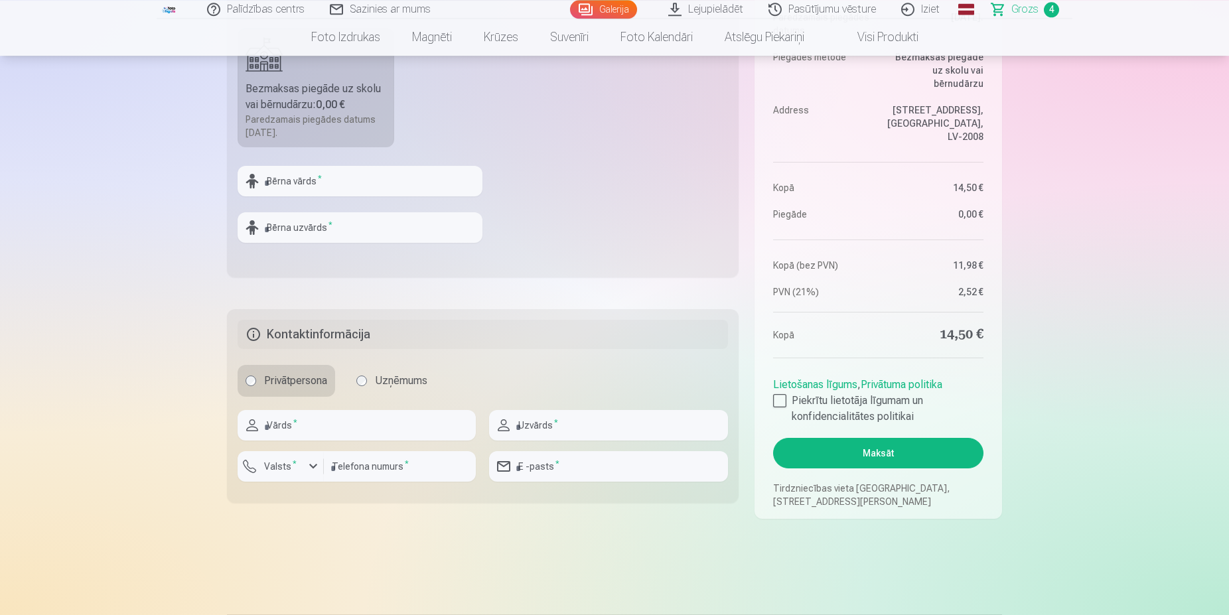
scroll to position [550, 0]
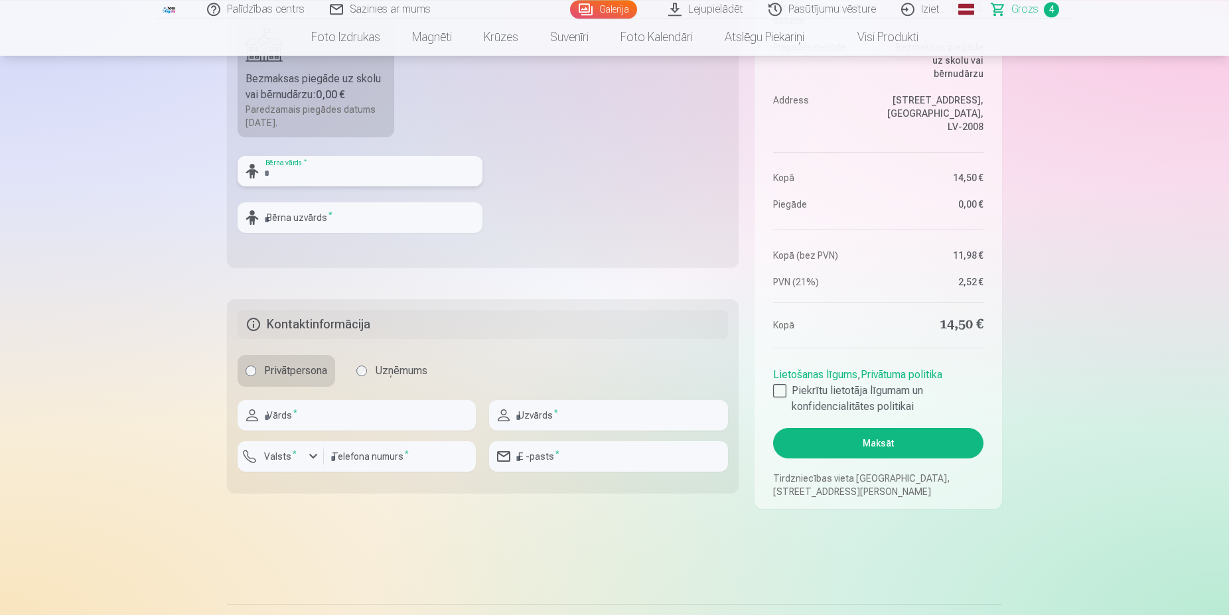
click at [291, 173] on input "text" at bounding box center [360, 171] width 245 height 31
type input "*******"
click at [310, 225] on input "text" at bounding box center [360, 217] width 245 height 31
type input "**********"
click at [336, 419] on input "text" at bounding box center [357, 415] width 238 height 31
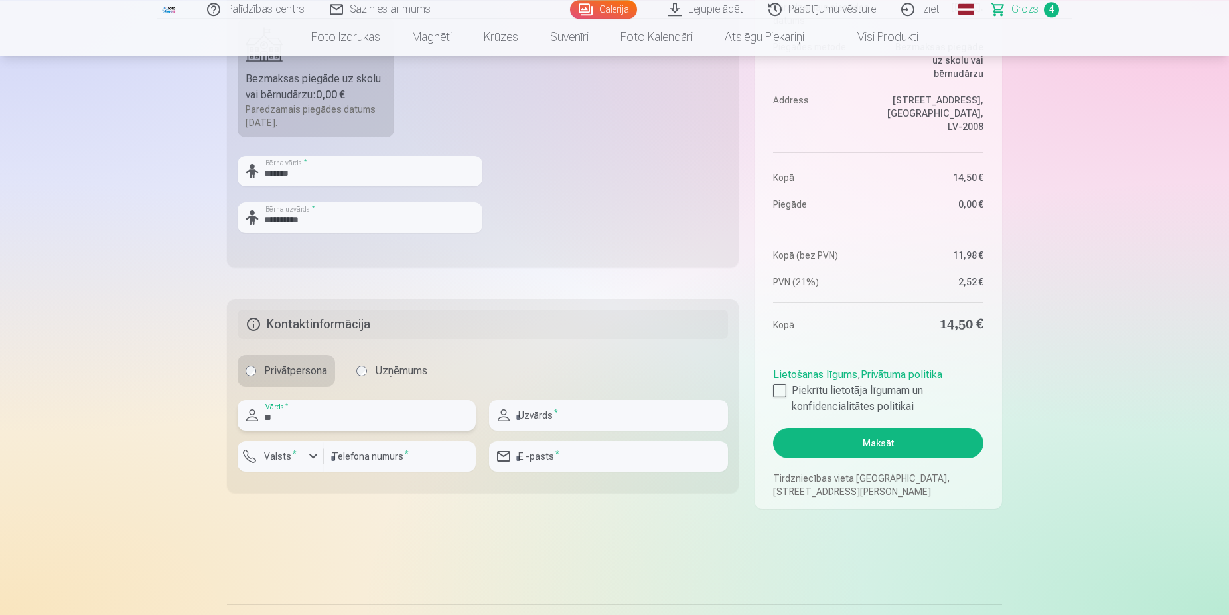
type input "*"
type input "****"
click at [559, 412] on input "text" at bounding box center [608, 415] width 238 height 31
type input "**********"
click at [274, 462] on label "Valsts *" at bounding box center [280, 456] width 43 height 13
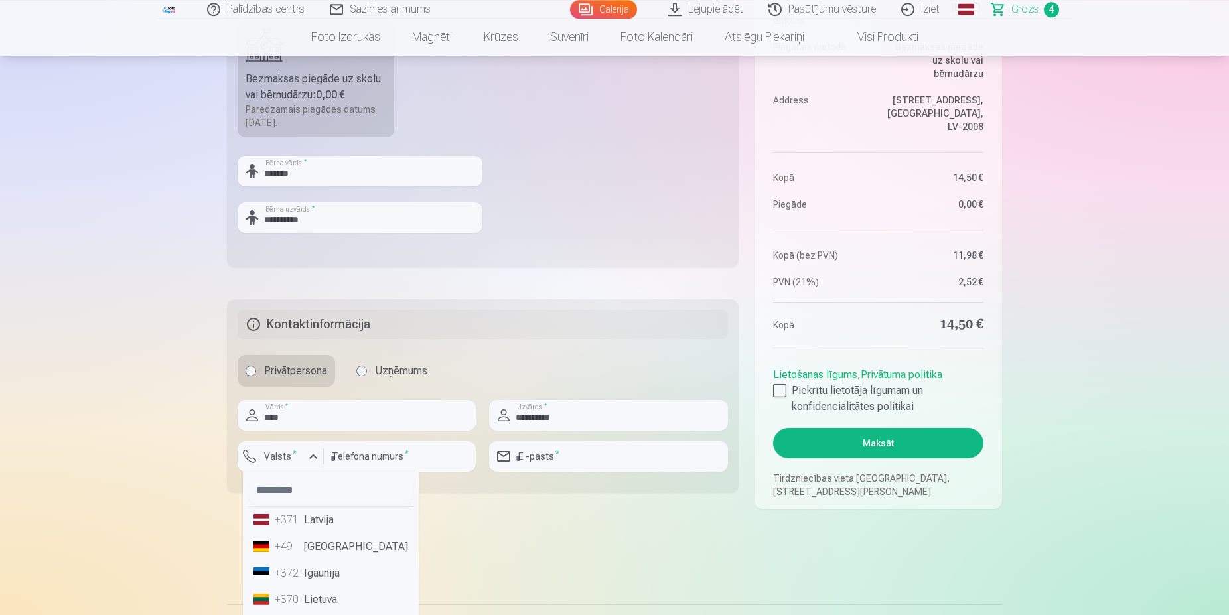
click at [343, 516] on li "+371 Latvija" at bounding box center [330, 520] width 165 height 27
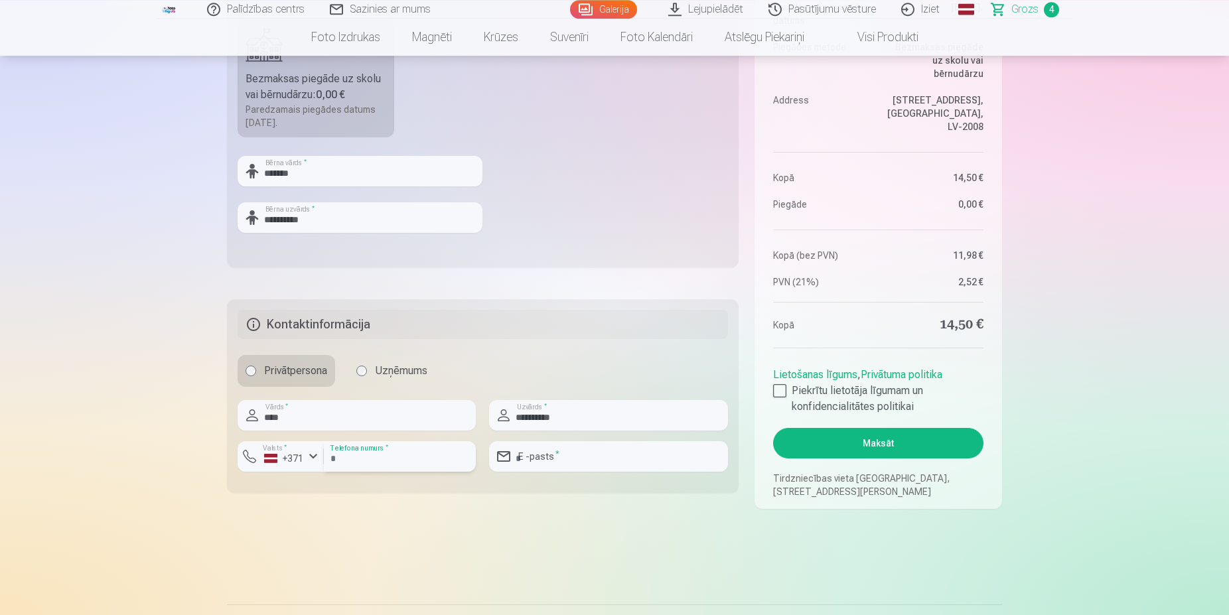
click at [350, 460] on input "number" at bounding box center [400, 456] width 152 height 31
type input "********"
click at [592, 447] on input "email" at bounding box center [608, 456] width 238 height 31
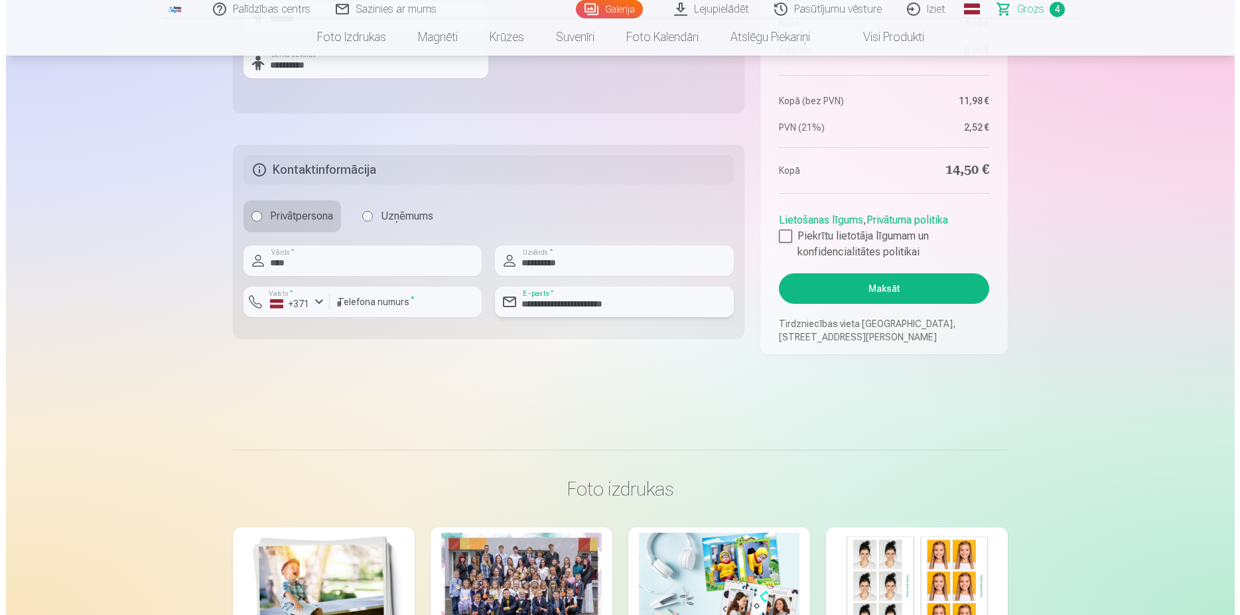
scroll to position [660, 0]
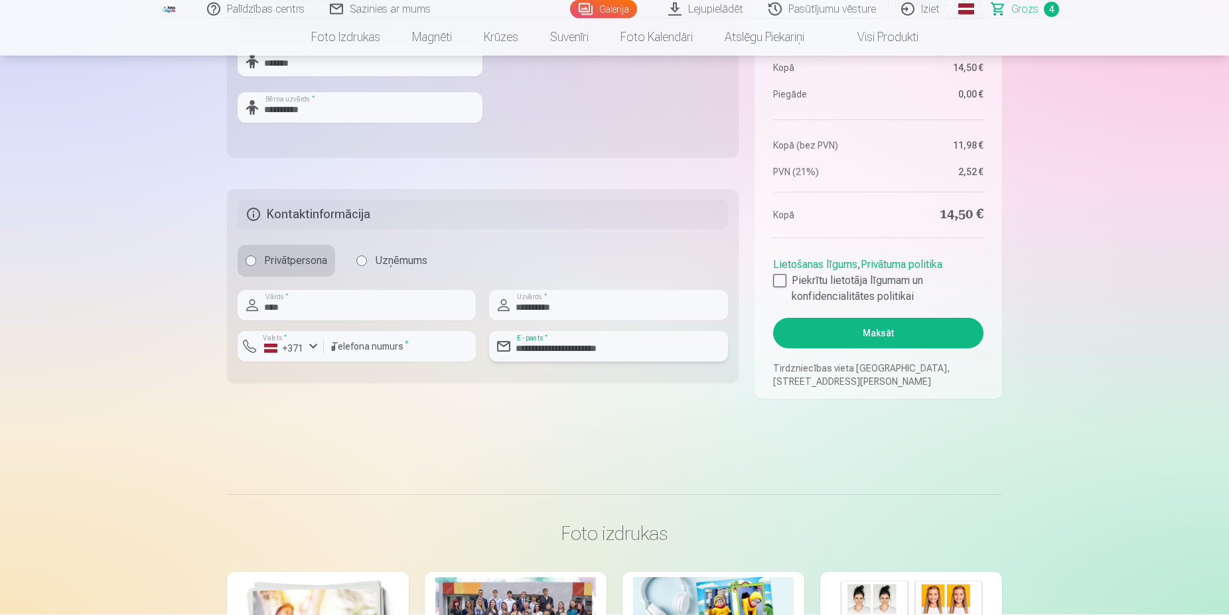
type input "**********"
click at [778, 271] on link "Lietošanas līgums" at bounding box center [815, 265] width 84 height 13
click at [781, 281] on div at bounding box center [779, 281] width 13 height 13
click at [895, 334] on button "Maksāt" at bounding box center [878, 334] width 210 height 31
